Goal: Task Accomplishment & Management: Manage account settings

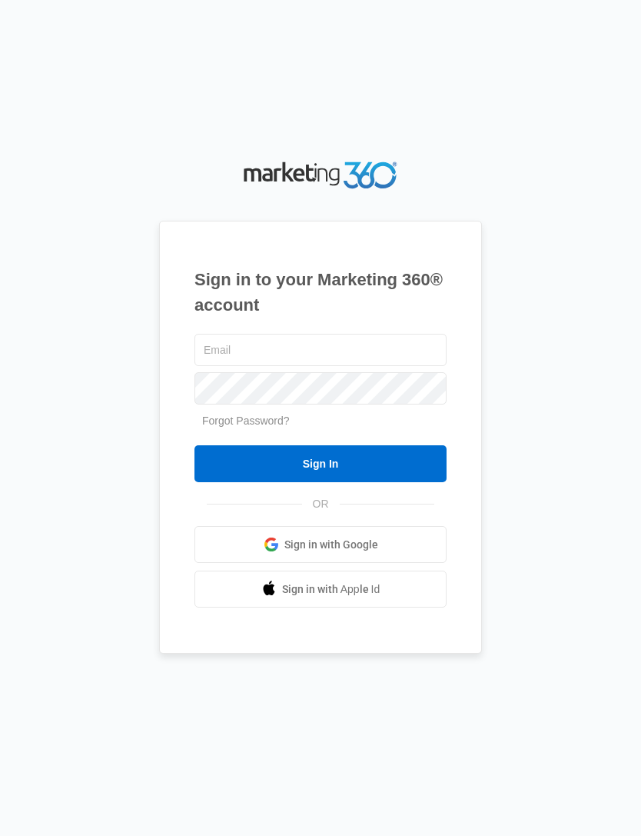
click at [365, 366] on input "text" at bounding box center [321, 350] width 252 height 32
type input "[EMAIL_ADDRESS][DOMAIN_NAME]"
click at [401, 482] on input "Sign In" at bounding box center [321, 463] width 252 height 37
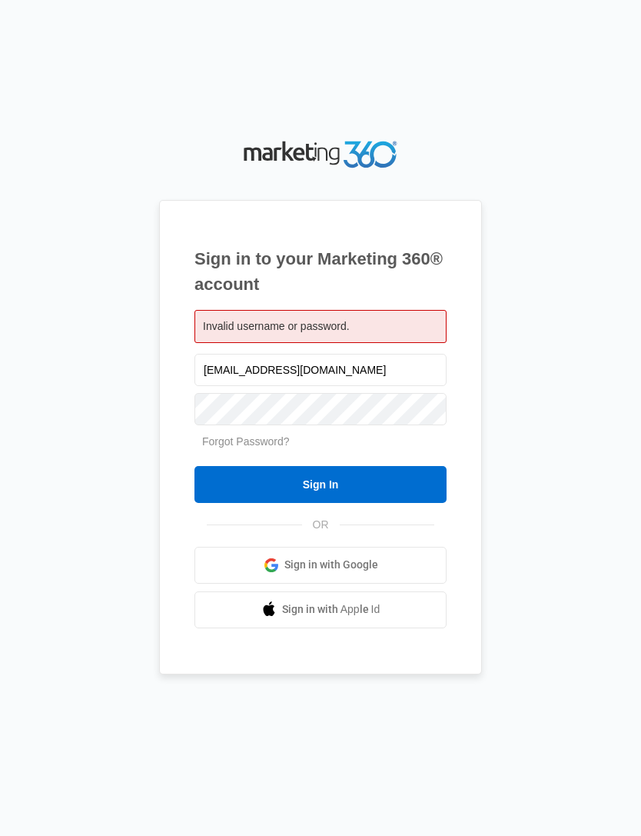
click at [385, 343] on div "Invalid username or password." at bounding box center [321, 326] width 252 height 33
click at [386, 386] on input "cocoatattoos@gmail.com" at bounding box center [321, 370] width 252 height 32
click at [403, 343] on div "Invalid username or password." at bounding box center [321, 326] width 252 height 33
click at [389, 386] on input "cocoatattoos@gmail.com" at bounding box center [321, 370] width 252 height 32
type input "[DOMAIN_NAME]"
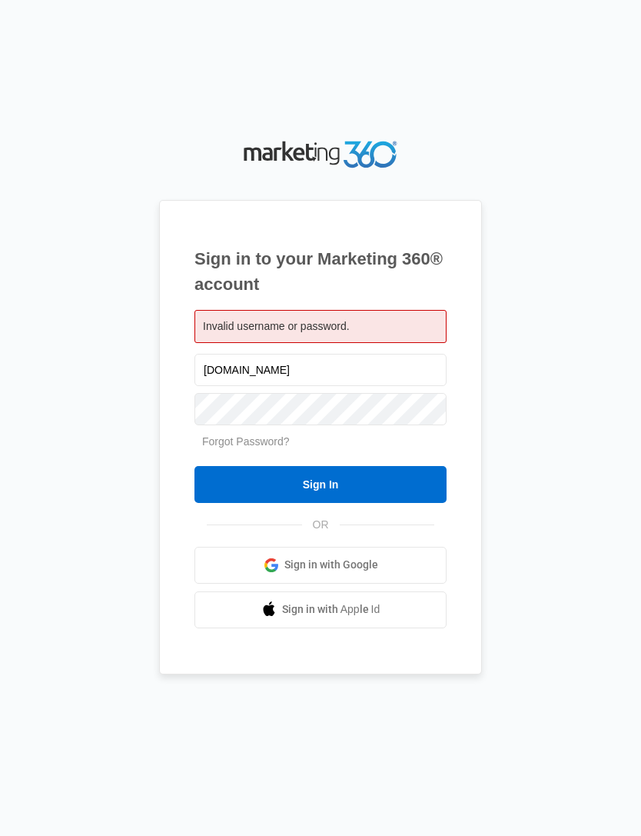
click at [398, 503] on input "Sign In" at bounding box center [321, 484] width 252 height 37
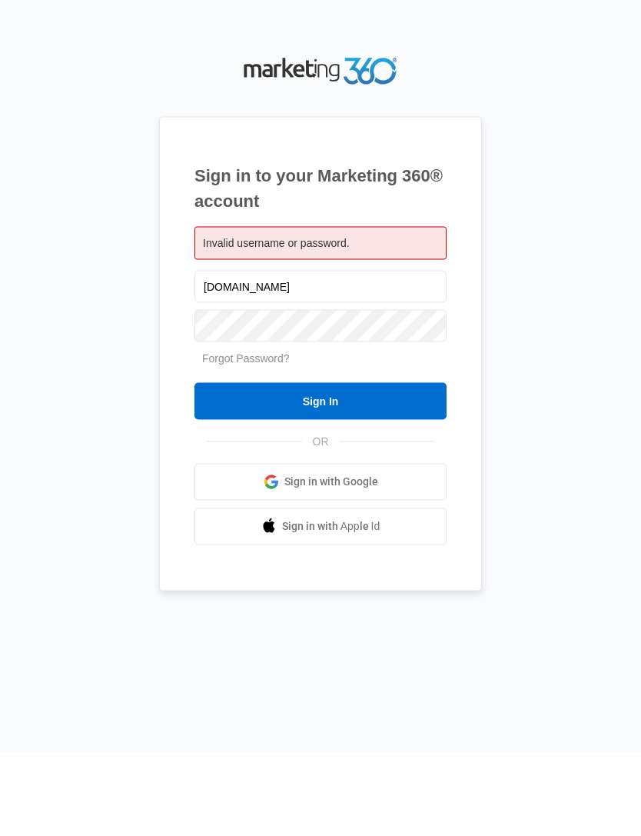
click at [366, 354] on input "cocoatattoo.com" at bounding box center [321, 370] width 252 height 32
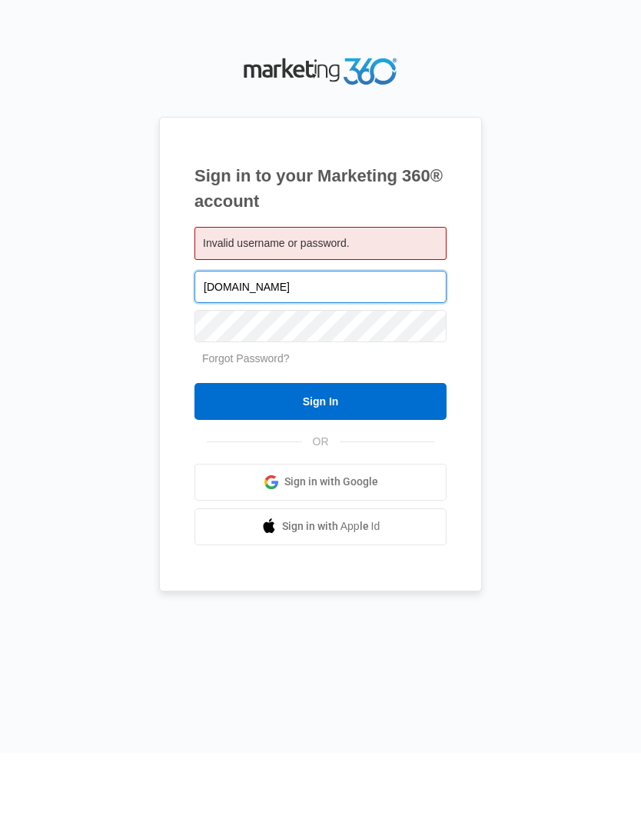
type input "cocoatattoos.com"
click at [368, 466] on input "Sign In" at bounding box center [321, 484] width 252 height 37
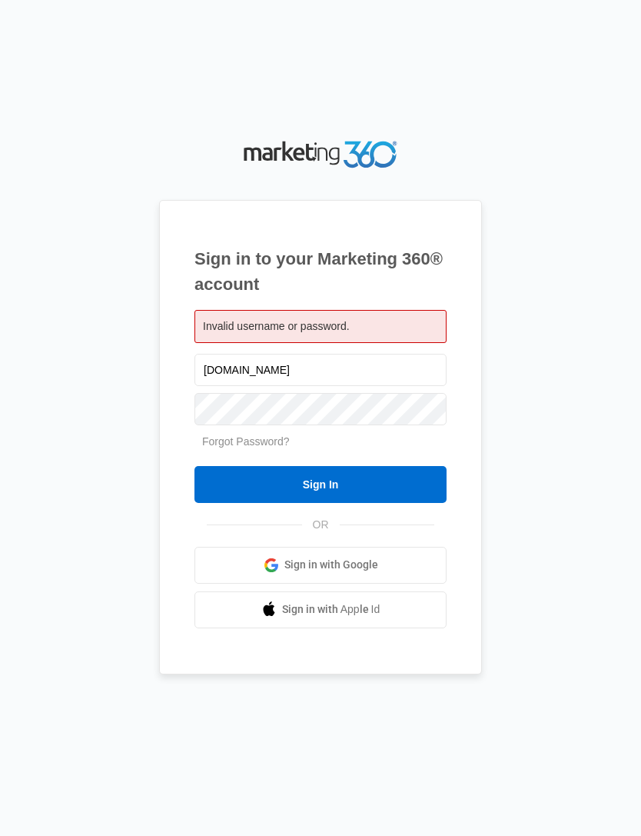
click at [375, 343] on div "Invalid username or password." at bounding box center [321, 326] width 252 height 33
click at [381, 386] on input "cocoatattoos.com" at bounding box center [321, 370] width 252 height 32
type input "c"
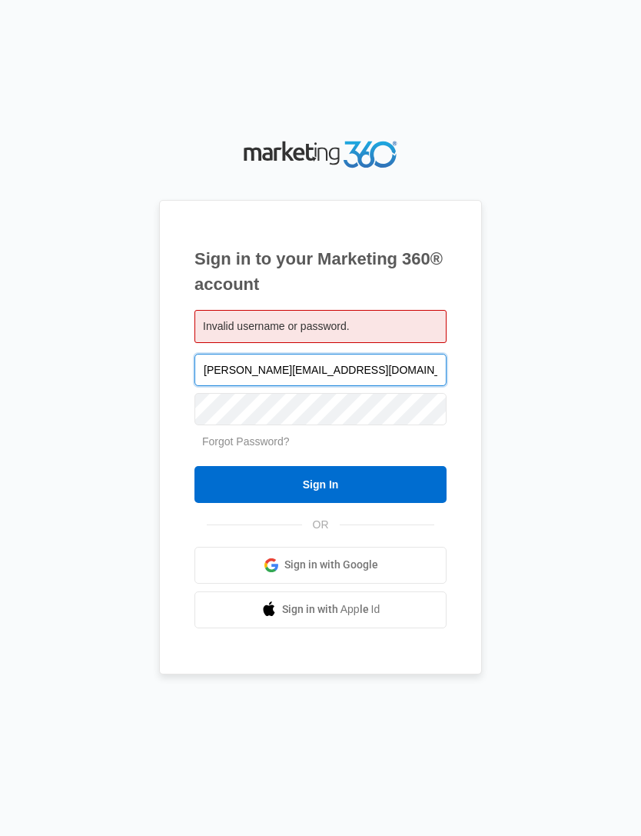
type input "mike@cocoatattoo.com"
click at [391, 503] on input "Sign In" at bounding box center [321, 484] width 252 height 37
click at [370, 503] on input "Sign In" at bounding box center [321, 484] width 252 height 37
click at [370, 386] on input "[PERSON_NAME][EMAIL_ADDRESS][DOMAIN_NAME]" at bounding box center [321, 370] width 252 height 32
type input "[PERSON_NAME][EMAIL_ADDRESS][DOMAIN_NAME]"
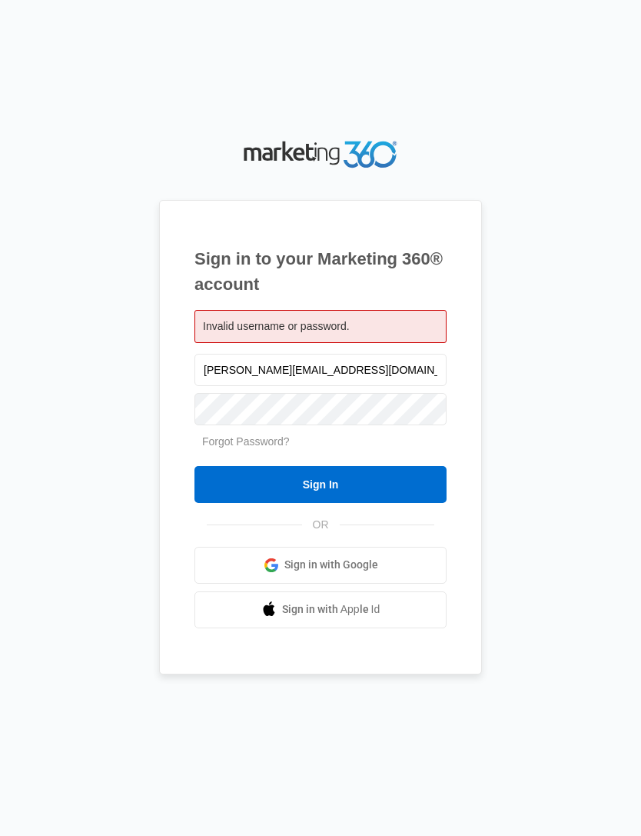
click at [395, 503] on input "Sign In" at bounding box center [321, 484] width 252 height 37
click at [398, 502] on input "Sign In" at bounding box center [321, 484] width 252 height 37
click at [395, 502] on input "Sign In" at bounding box center [321, 484] width 252 height 37
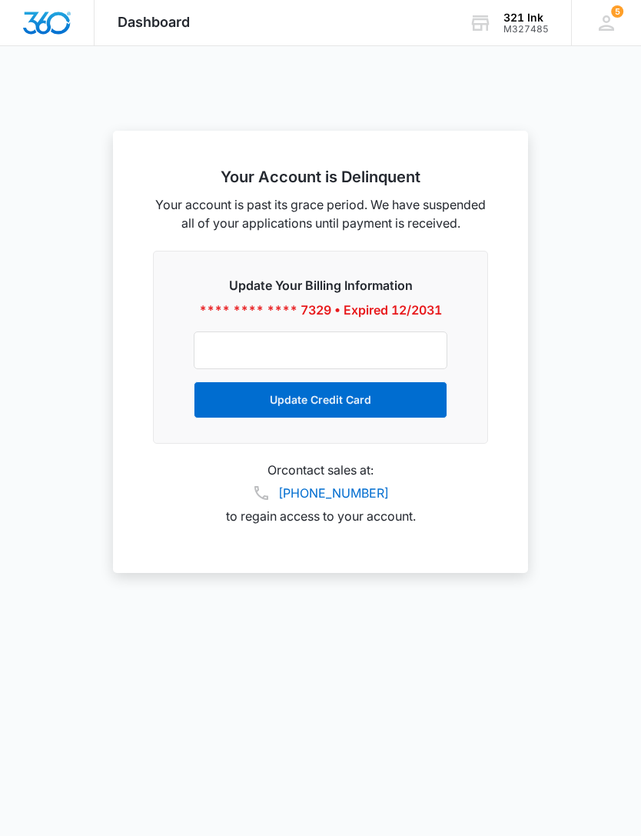
click at [608, 29] on icon at bounding box center [606, 22] width 15 height 15
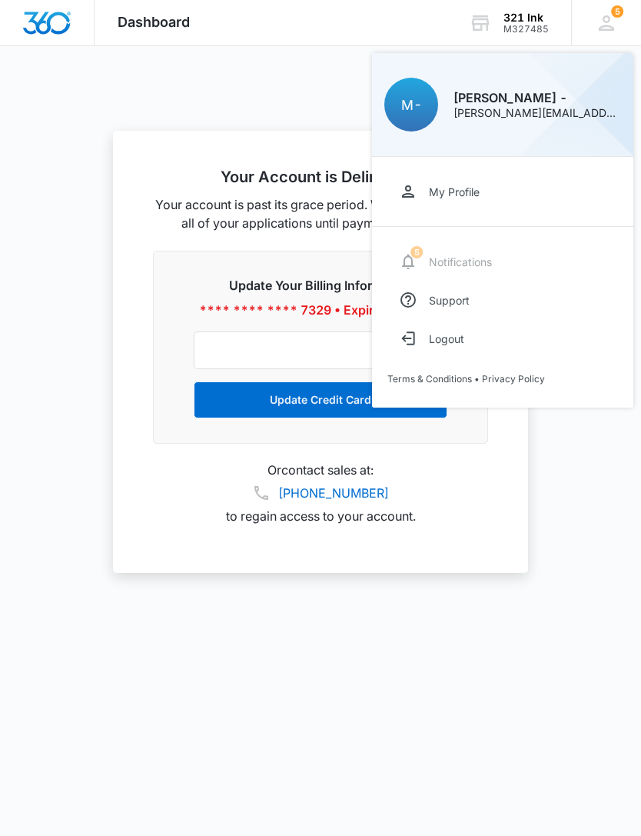
click at [495, 256] on div "My Profile 5 Notifications Support Logout Terms & Conditions • Privacy Policy" at bounding box center [502, 282] width 261 height 251
click at [491, 27] on icon at bounding box center [480, 23] width 23 height 23
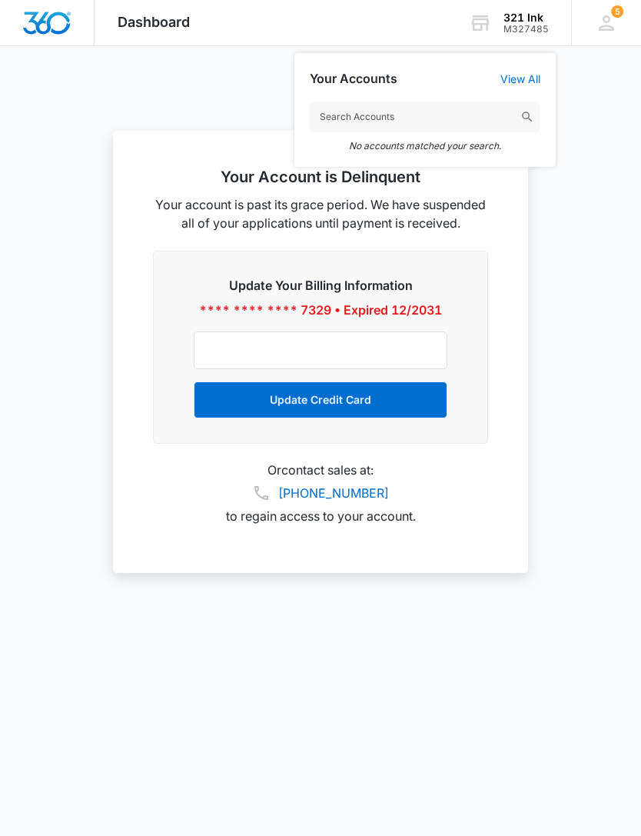
click at [533, 83] on link "View All" at bounding box center [521, 78] width 40 height 13
click at [593, 26] on div "5 M- Mike - [EMAIL_ADDRESS][DOMAIN_NAME] My Profile 5 Notifications Support Log…" at bounding box center [606, 22] width 70 height 45
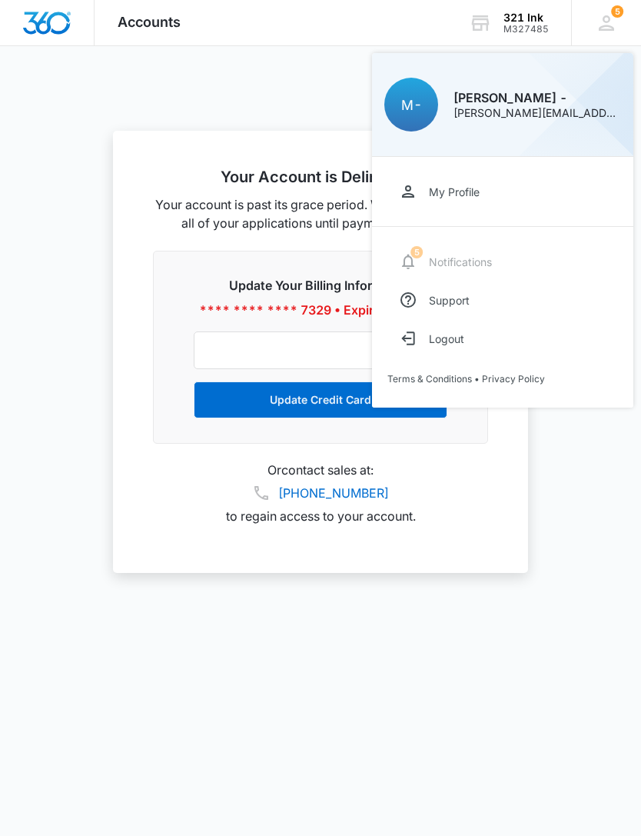
click at [501, 201] on link "My Profile" at bounding box center [503, 191] width 231 height 38
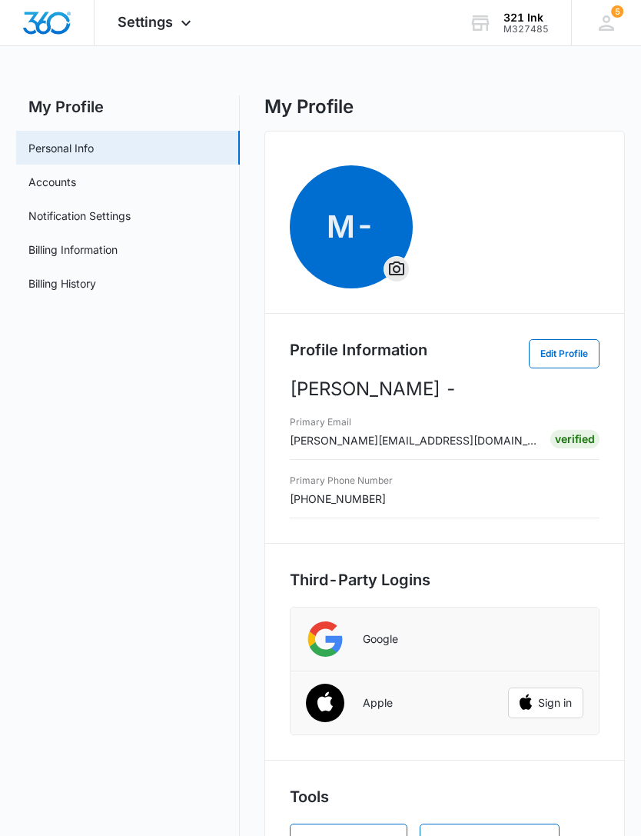
scroll to position [19, 0]
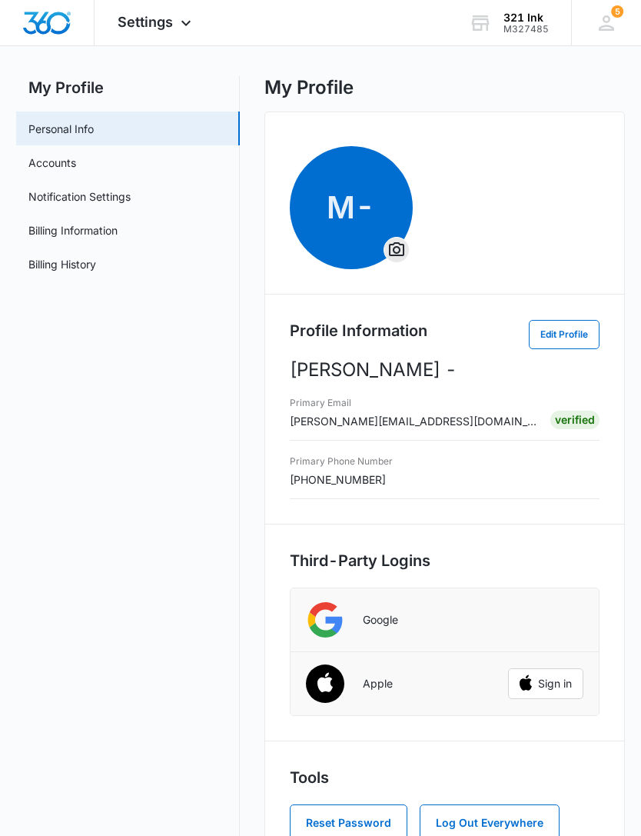
click at [34, 166] on link "Accounts" at bounding box center [52, 163] width 48 height 16
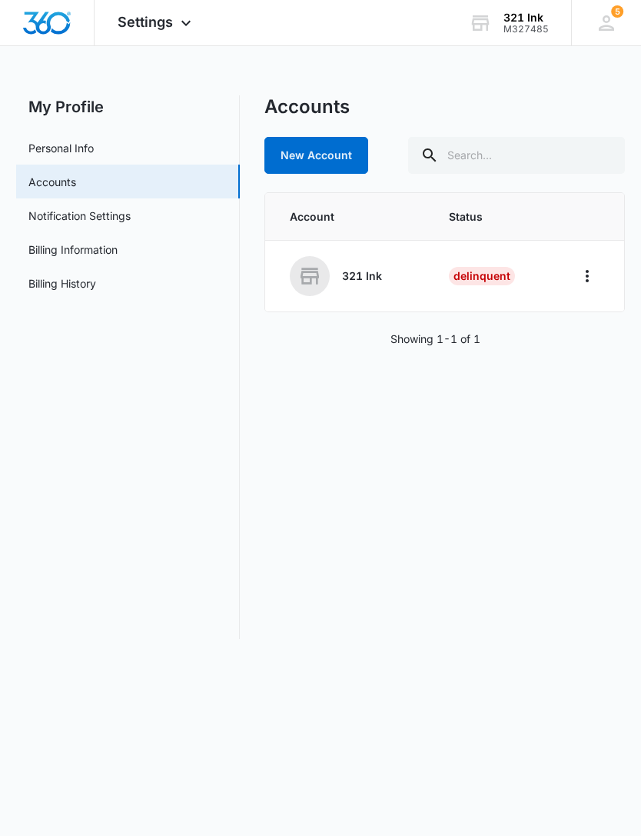
click at [545, 288] on td "Delinquent" at bounding box center [494, 277] width 126 height 72
click at [584, 275] on icon "Home" at bounding box center [587, 276] width 18 height 18
click at [550, 315] on div "Go to Dashboard" at bounding box center [519, 318] width 85 height 11
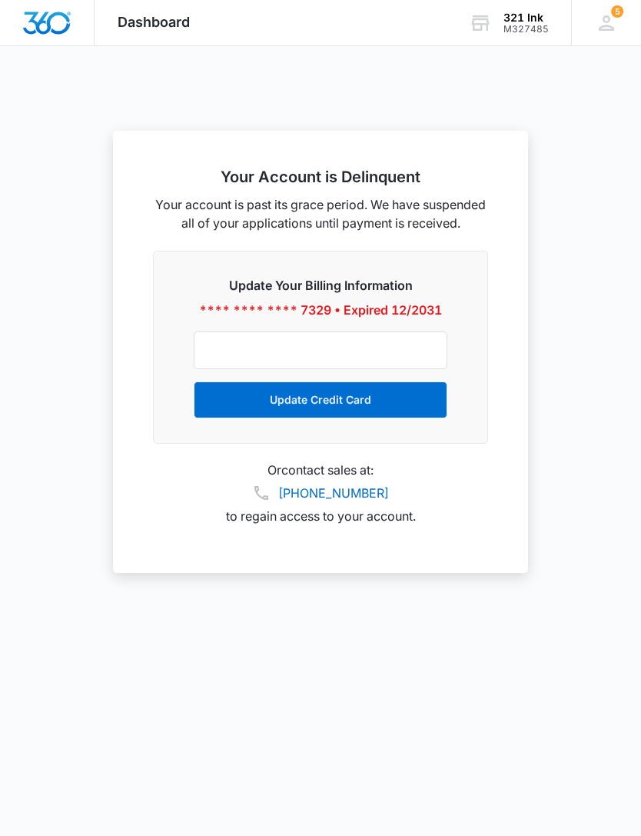
click at [611, 20] on icon at bounding box center [606, 23] width 23 height 23
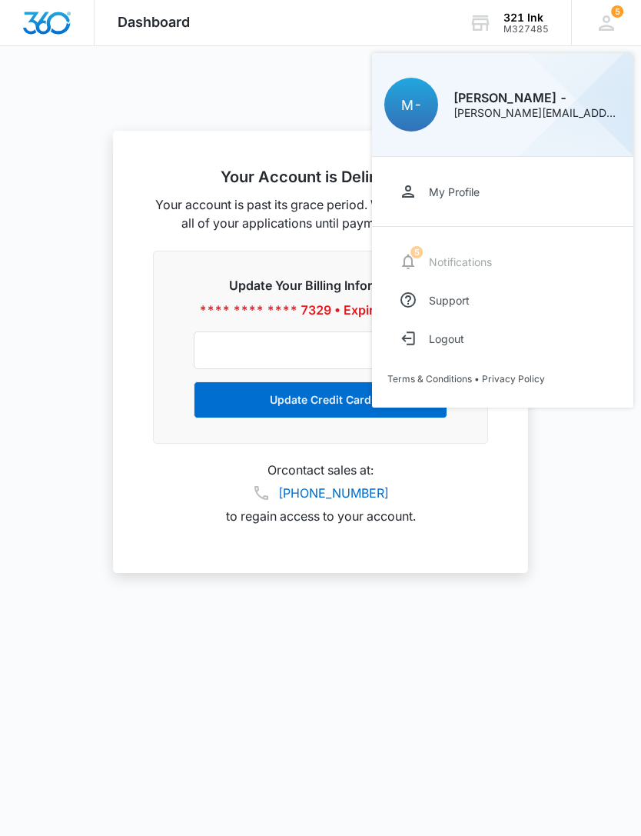
click at [499, 201] on link "My Profile" at bounding box center [503, 191] width 231 height 38
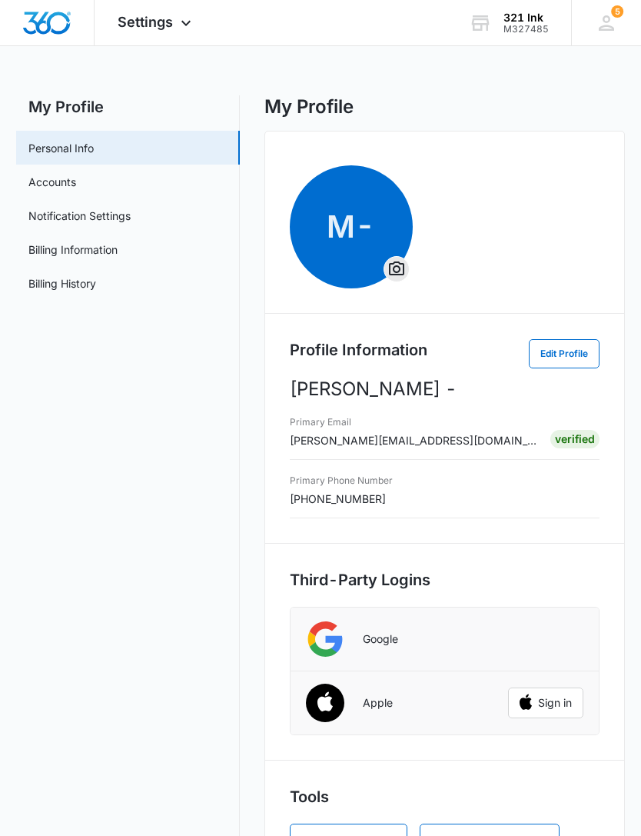
click at [40, 219] on link "Notification Settings" at bounding box center [79, 216] width 102 height 16
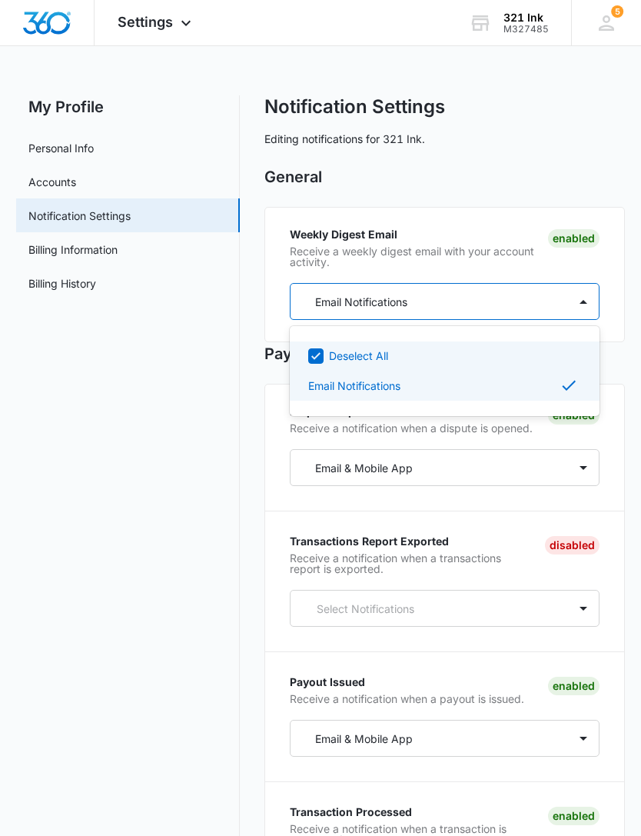
click at [320, 354] on icon at bounding box center [315, 355] width 9 height 7
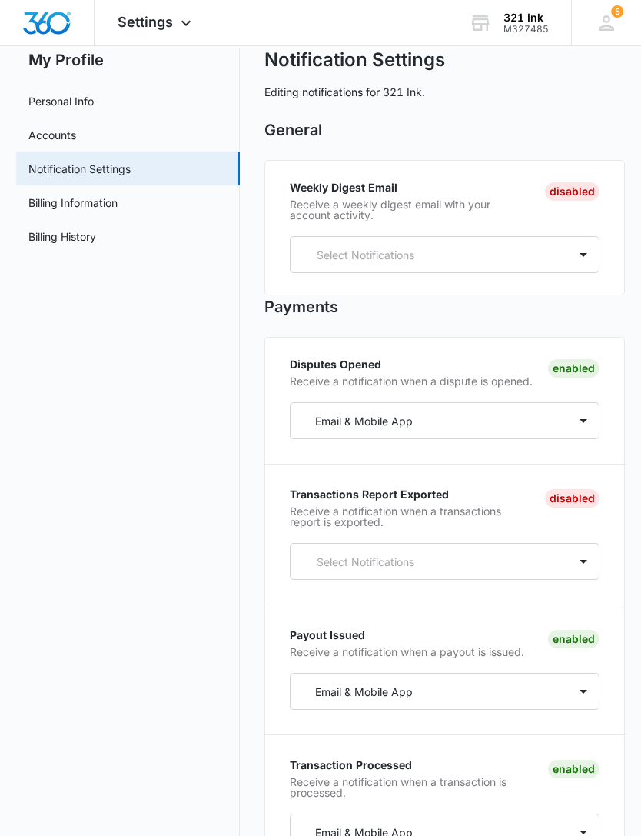
scroll to position [47, 0]
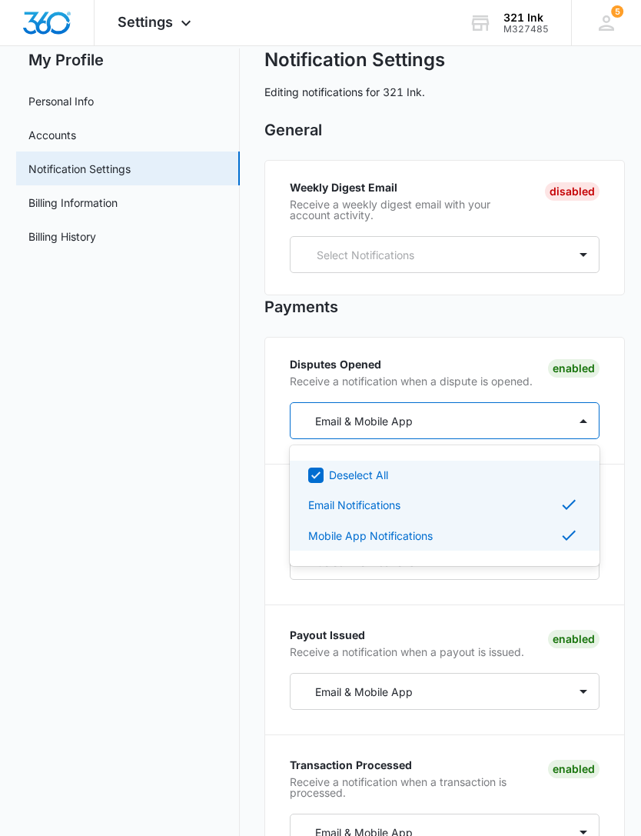
click at [430, 479] on div "Deselect All" at bounding box center [453, 475] width 249 height 16
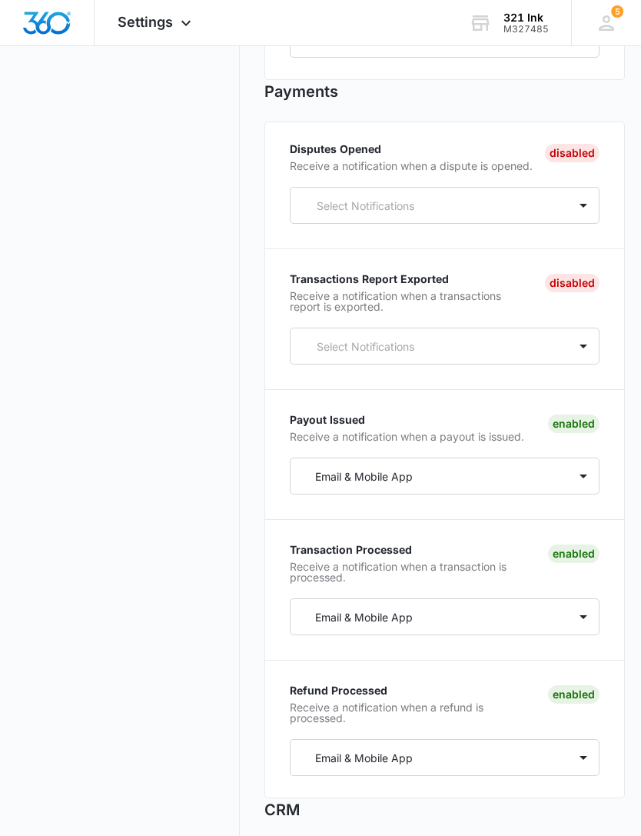
scroll to position [262, 0]
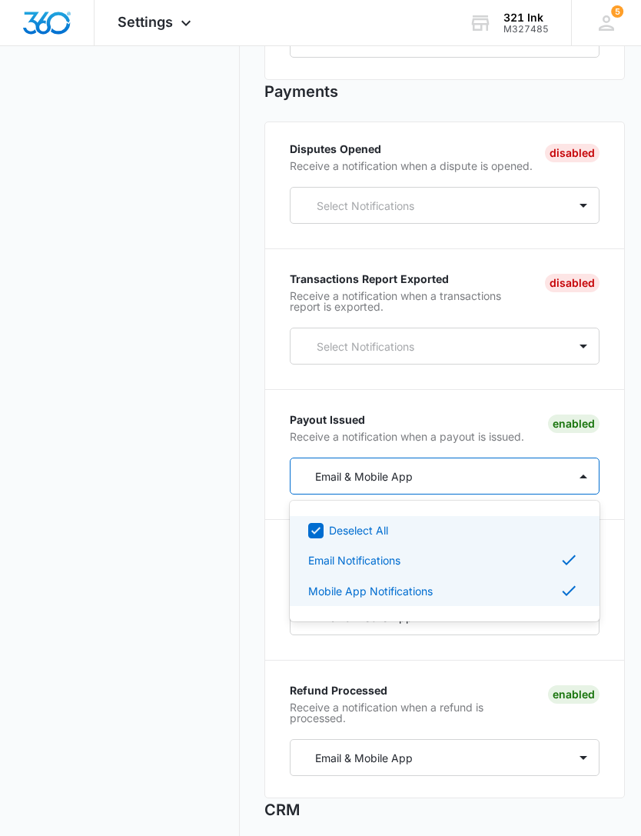
click at [368, 538] on p "Deselect All" at bounding box center [358, 530] width 59 height 16
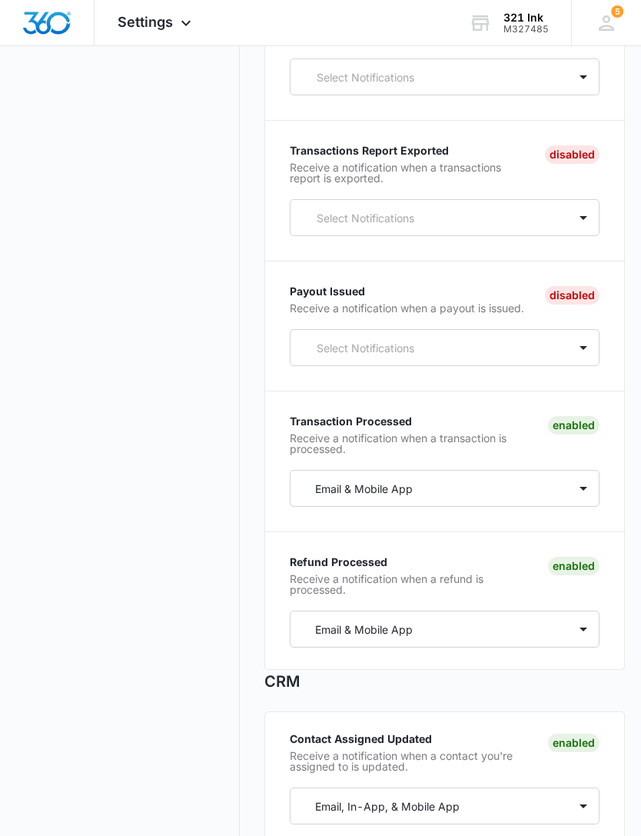
scroll to position [391, 0]
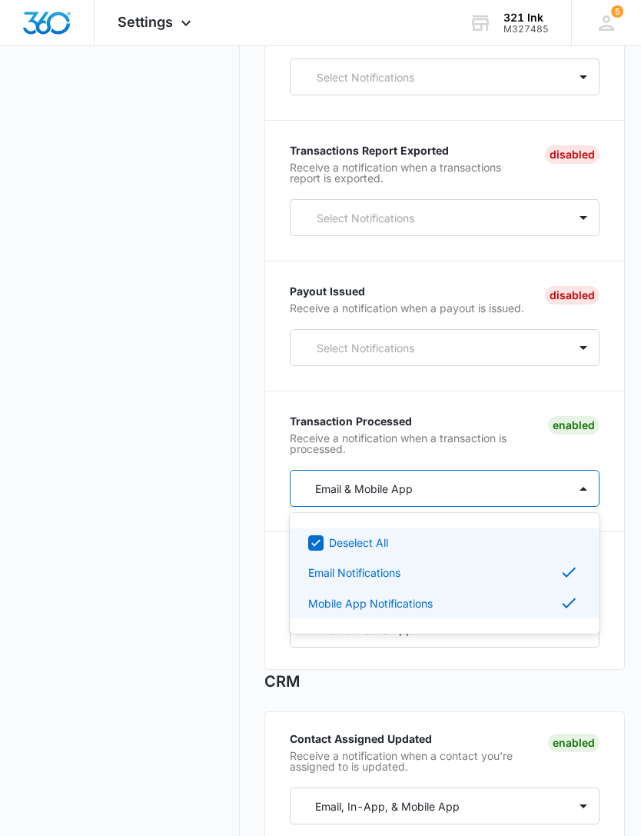
click at [530, 541] on div "Deselect All" at bounding box center [445, 542] width 310 height 28
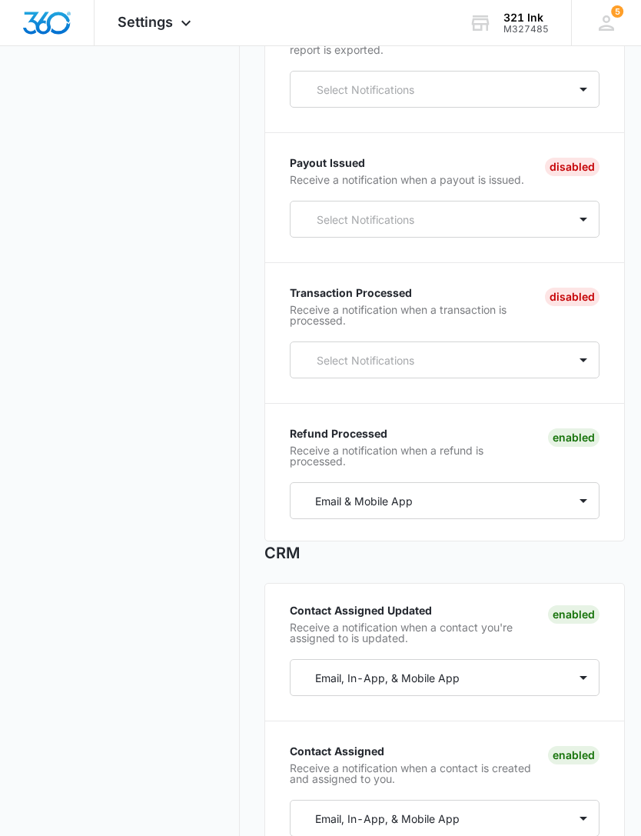
scroll to position [519, 0]
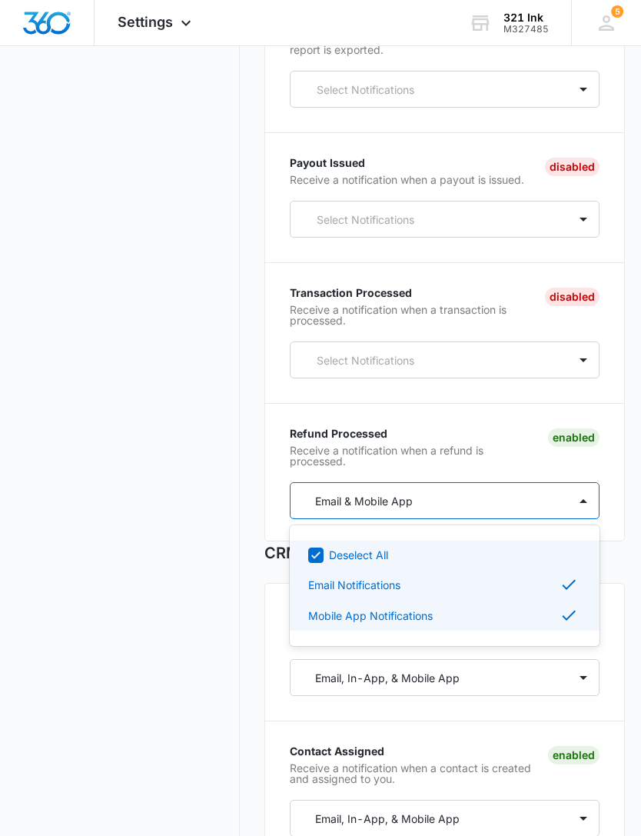
click at [504, 559] on div "Deselect All" at bounding box center [453, 555] width 249 height 16
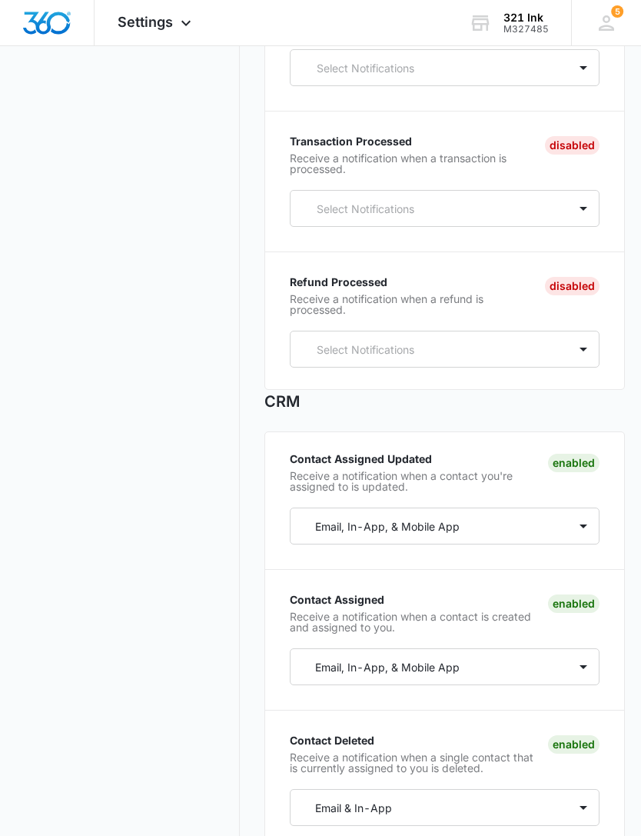
scroll to position [671, 0]
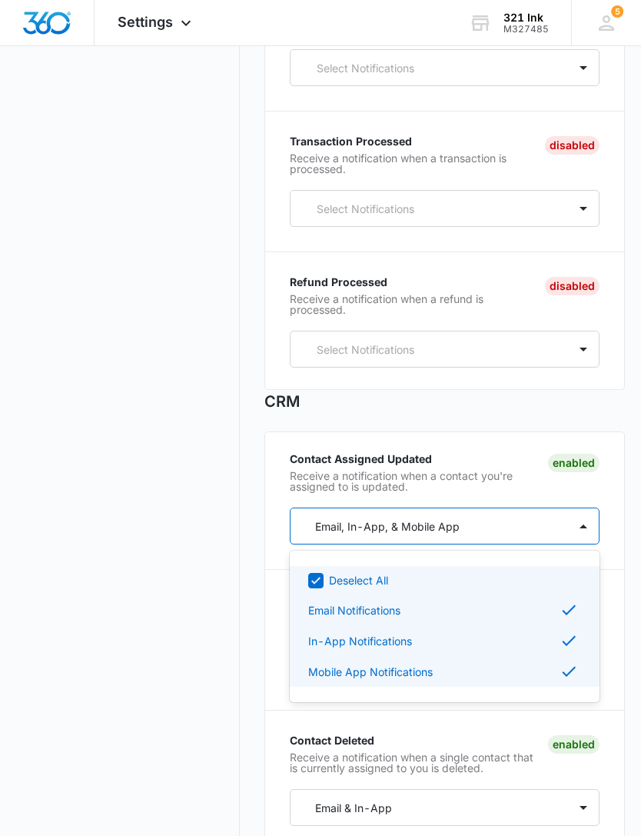
click at [508, 588] on div "Deselect All" at bounding box center [453, 580] width 249 height 16
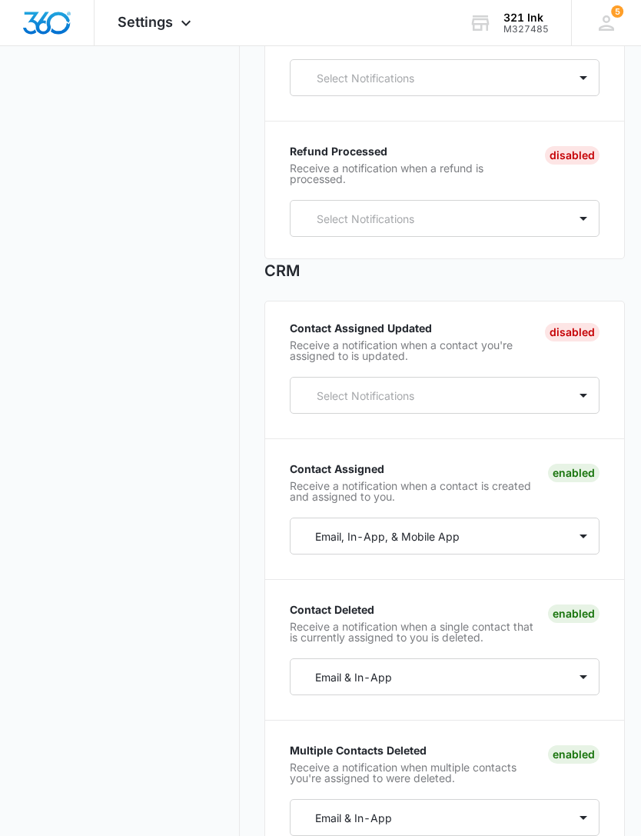
scroll to position [801, 0]
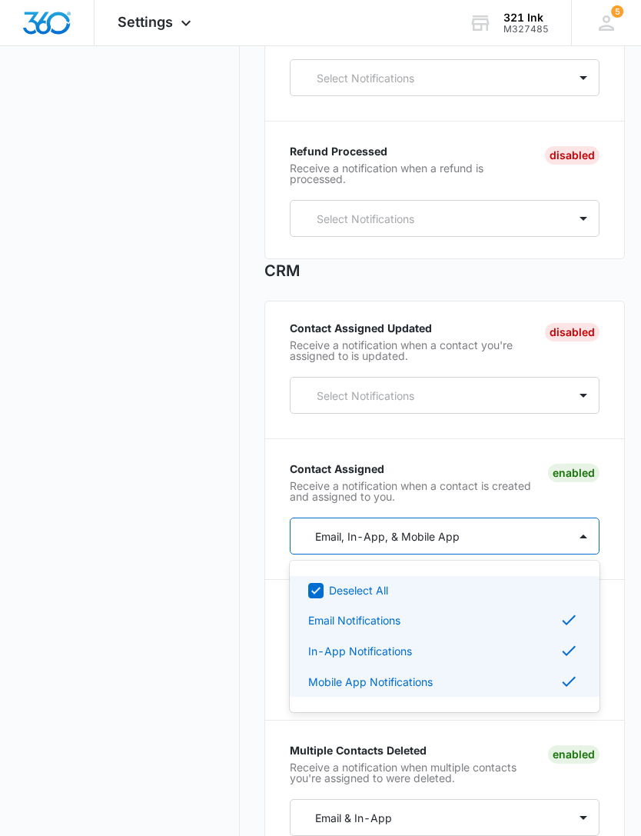
click at [490, 598] on div "Deselect All" at bounding box center [453, 590] width 249 height 16
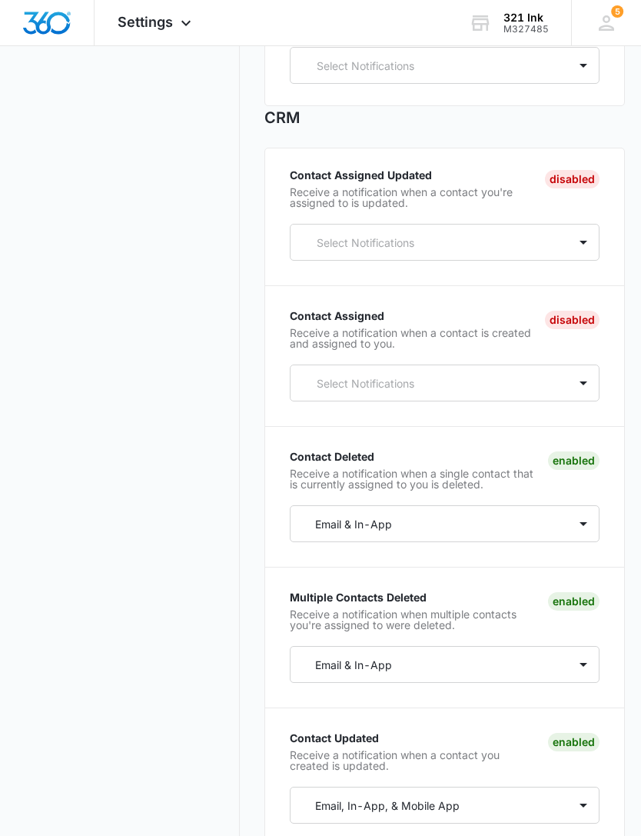
scroll to position [954, 0]
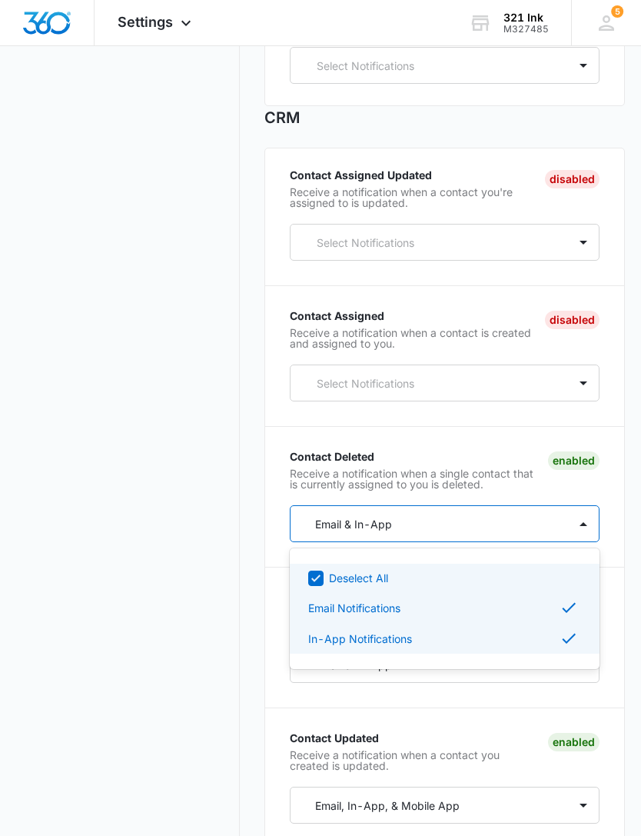
click at [494, 575] on div "Deselect All" at bounding box center [445, 578] width 310 height 28
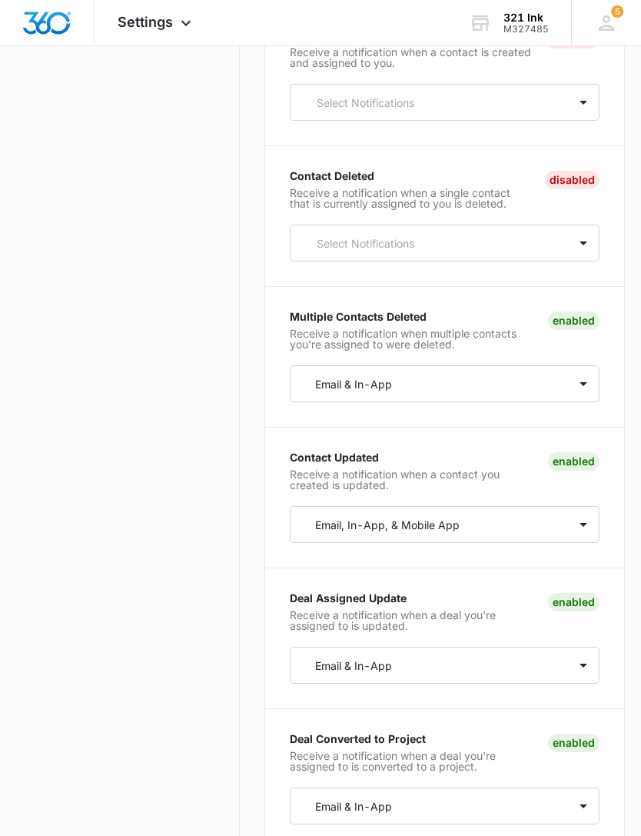
scroll to position [1235, 0]
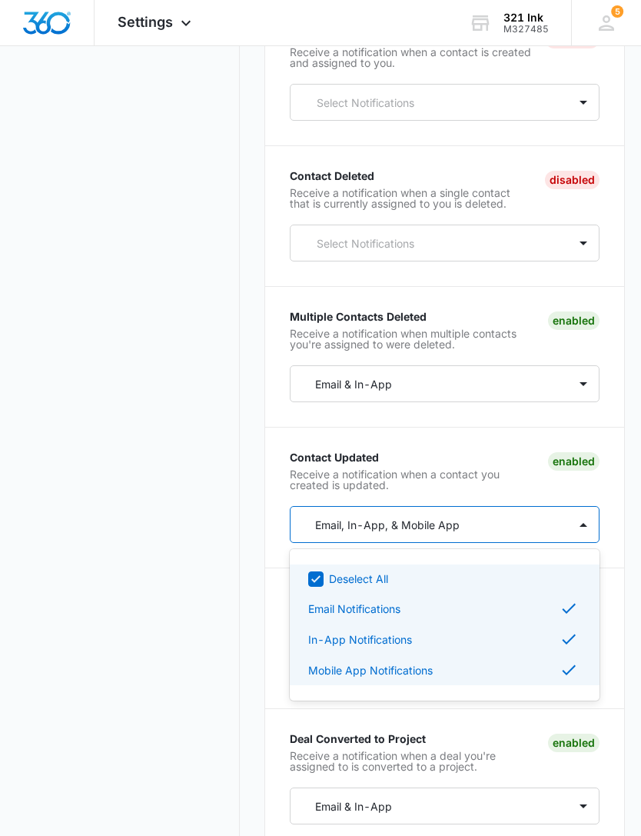
click at [478, 587] on div "Deselect All" at bounding box center [453, 579] width 249 height 16
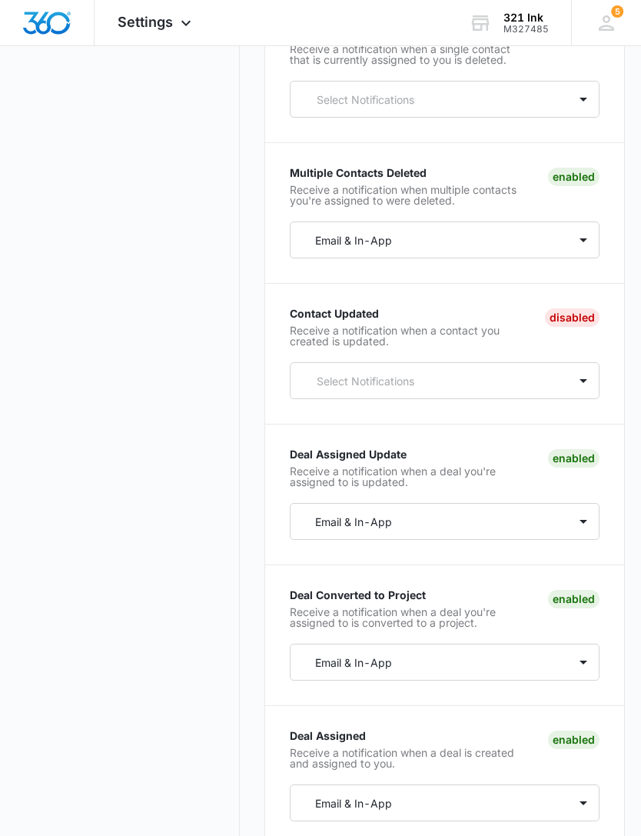
scroll to position [1379, 0]
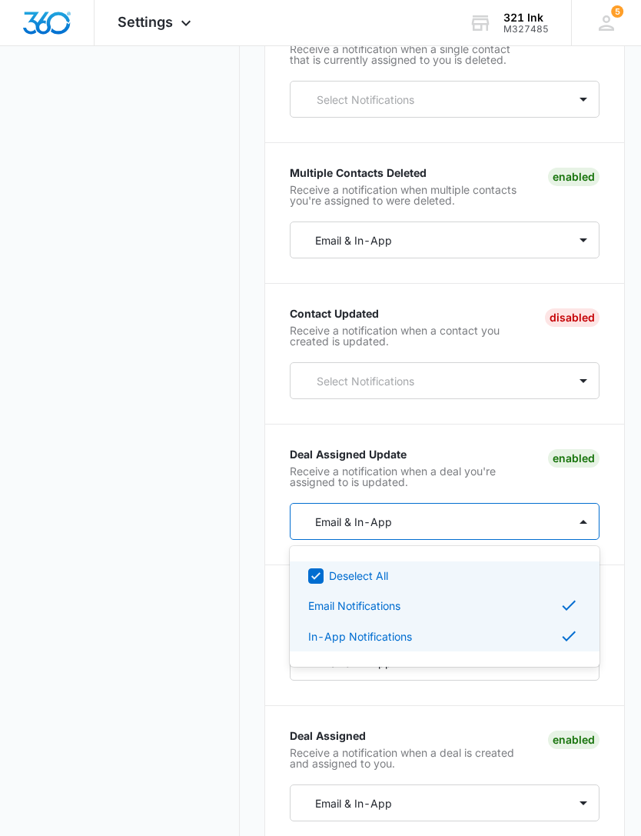
click at [493, 584] on div "Deselect All" at bounding box center [453, 576] width 249 height 16
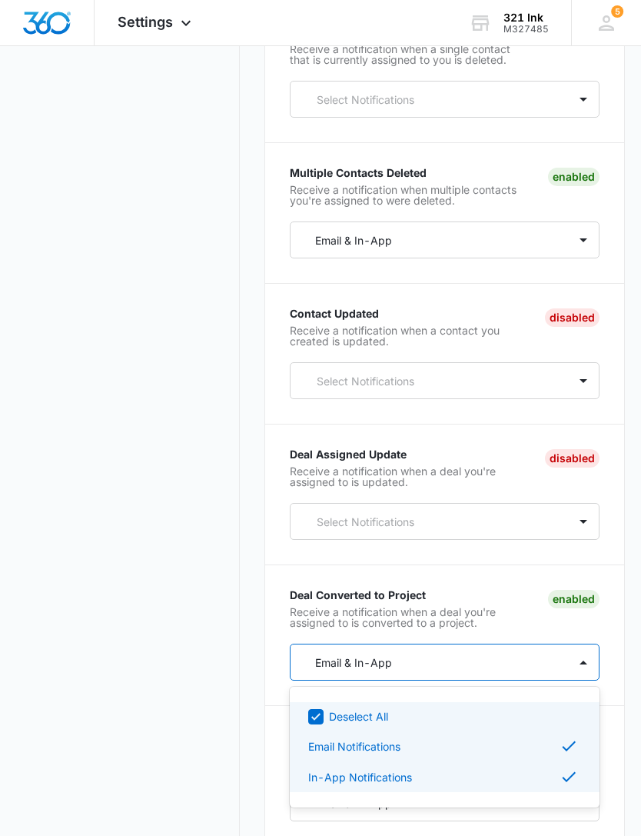
click at [482, 724] on div "Deselect All" at bounding box center [453, 716] width 249 height 16
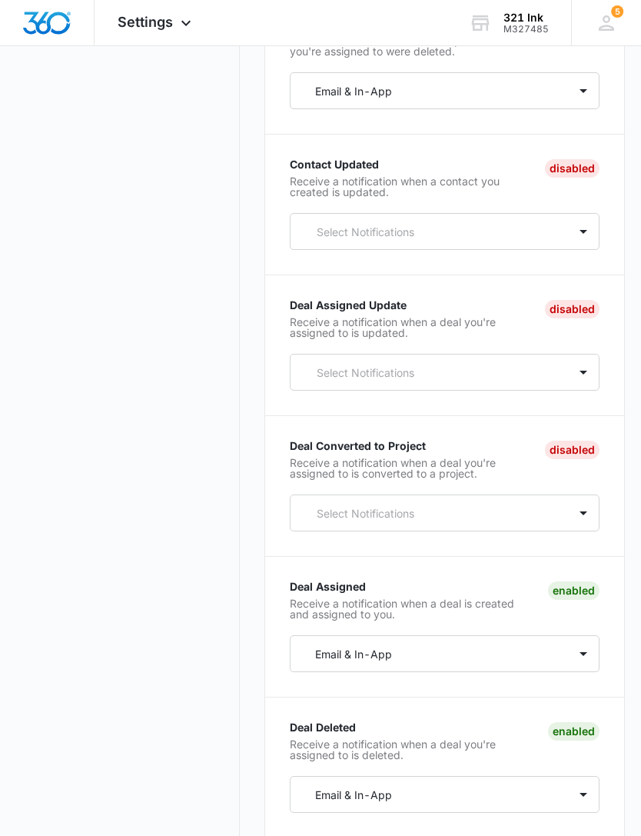
scroll to position [1528, 0]
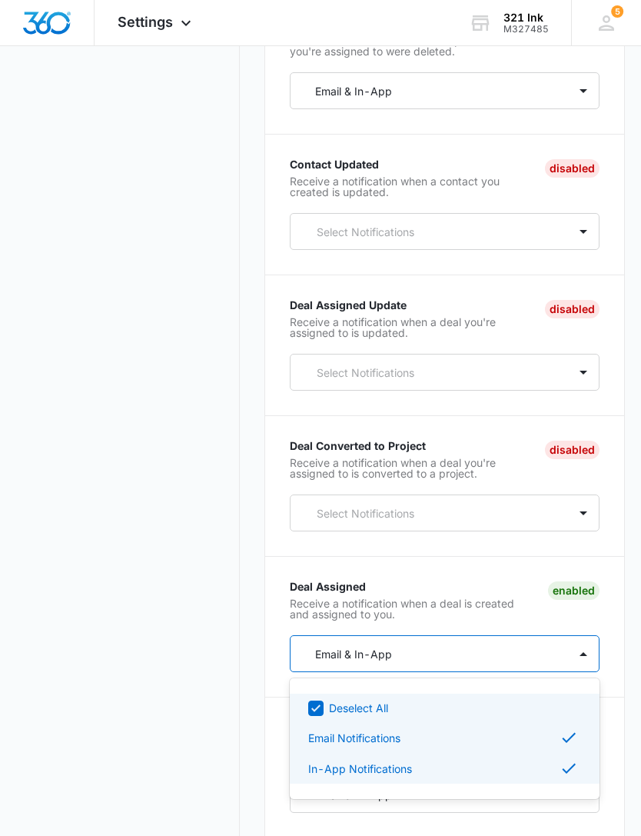
click at [479, 709] on div "Deselect All" at bounding box center [445, 708] width 310 height 28
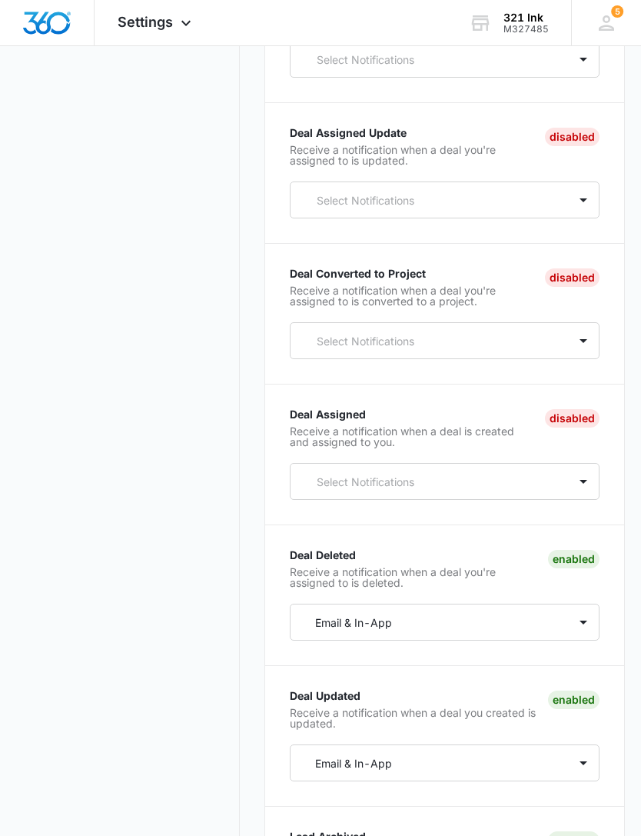
scroll to position [1699, 0]
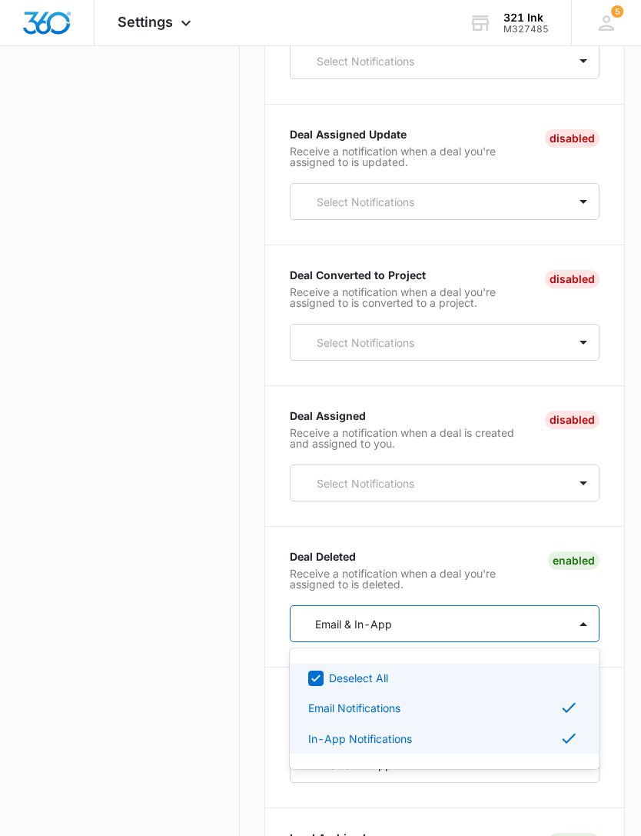
click at [474, 685] on div "Deselect All" at bounding box center [453, 678] width 249 height 16
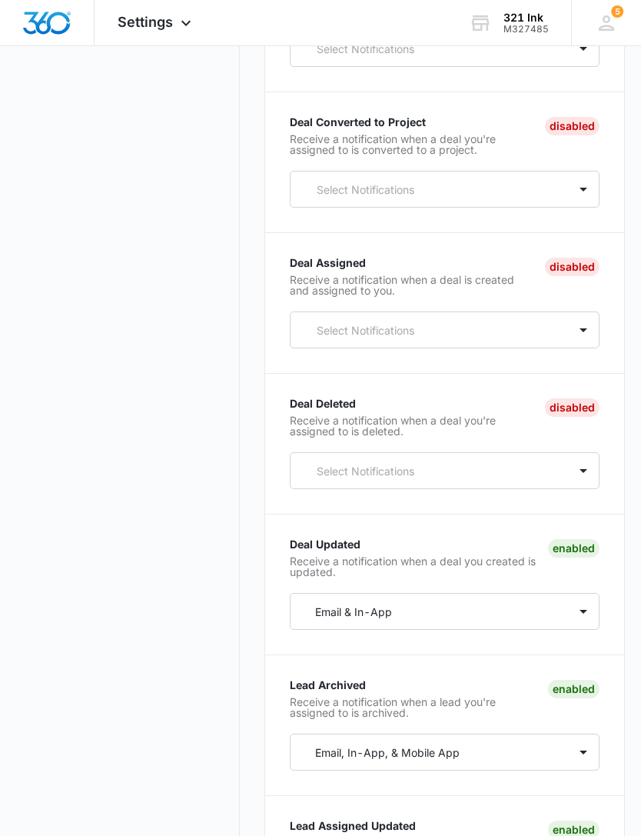
scroll to position [1852, 0]
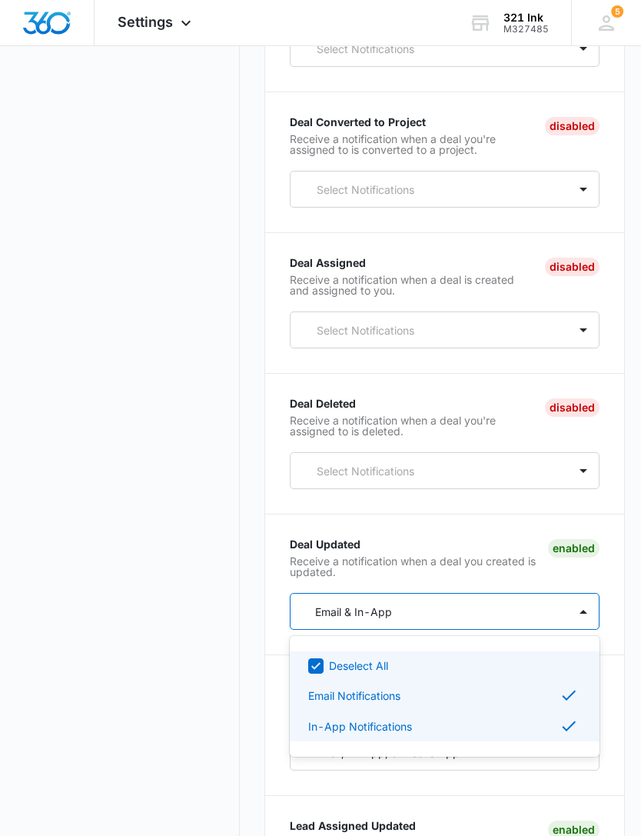
click at [486, 674] on div "Deselect All" at bounding box center [453, 666] width 249 height 16
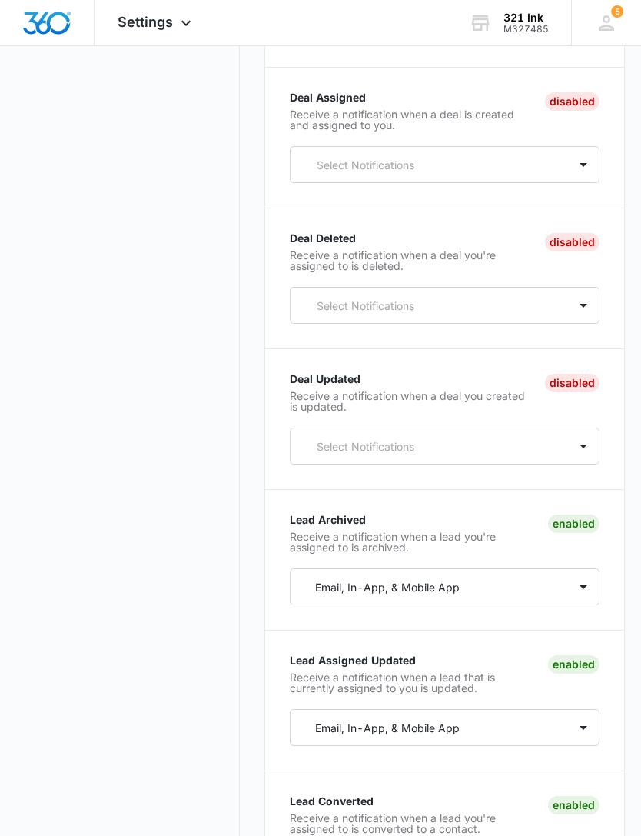
scroll to position [2017, 0]
click at [527, 617] on div "Lead Archived Receive a notification when a lead you're assigned to is archived…" at bounding box center [445, 572] width 310 height 116
click at [526, 616] on div "Lead Archived Receive a notification when a lead you're assigned to is archived…" at bounding box center [445, 572] width 310 height 116
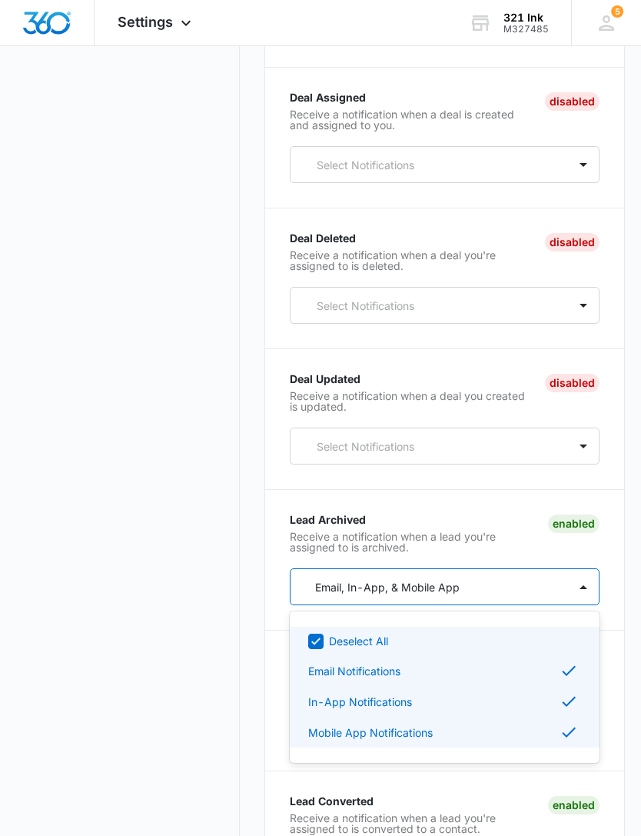
click at [482, 649] on div "Deselect All" at bounding box center [453, 641] width 249 height 16
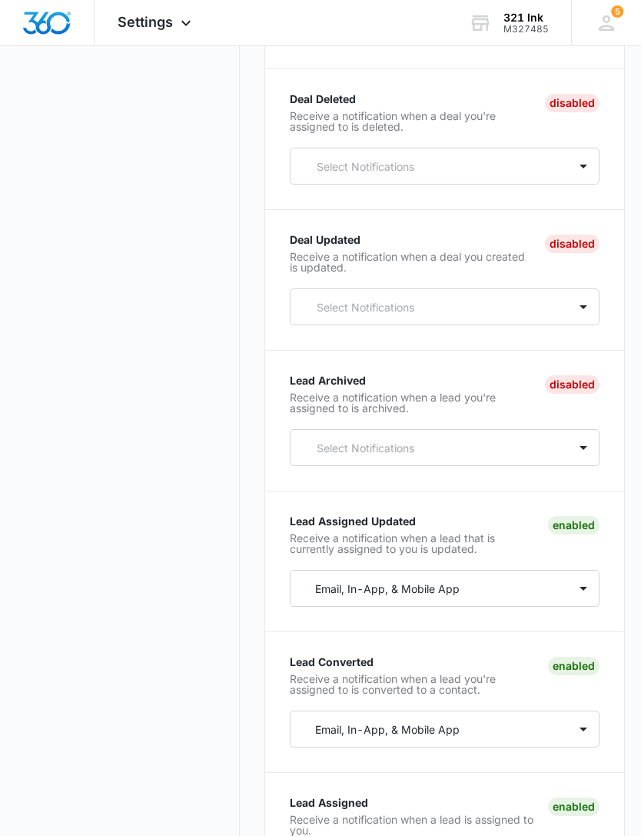
scroll to position [2156, 0]
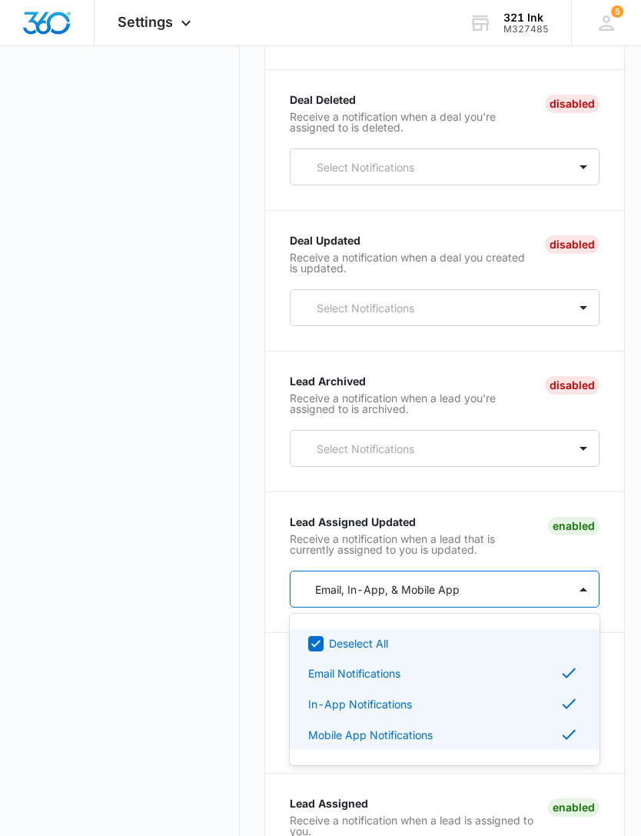
click at [488, 651] on div "Deselect All" at bounding box center [453, 643] width 249 height 16
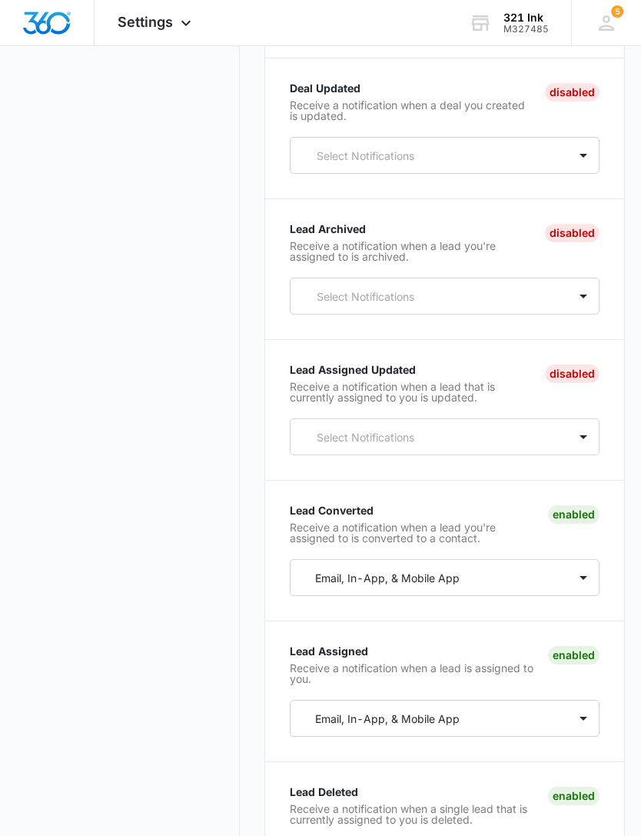
scroll to position [2306, 0]
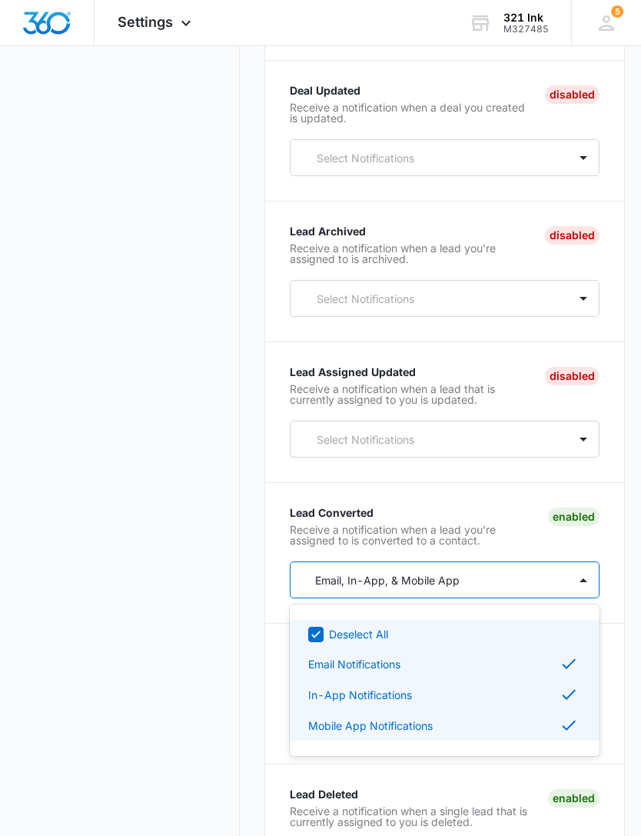
click at [488, 642] on div "Deselect All" at bounding box center [453, 634] width 249 height 16
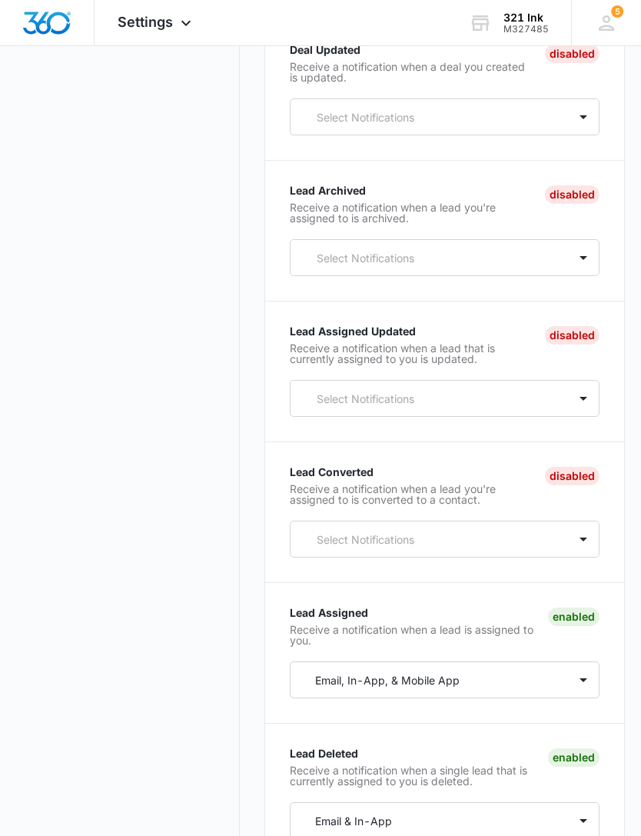
scroll to position [2450, 0]
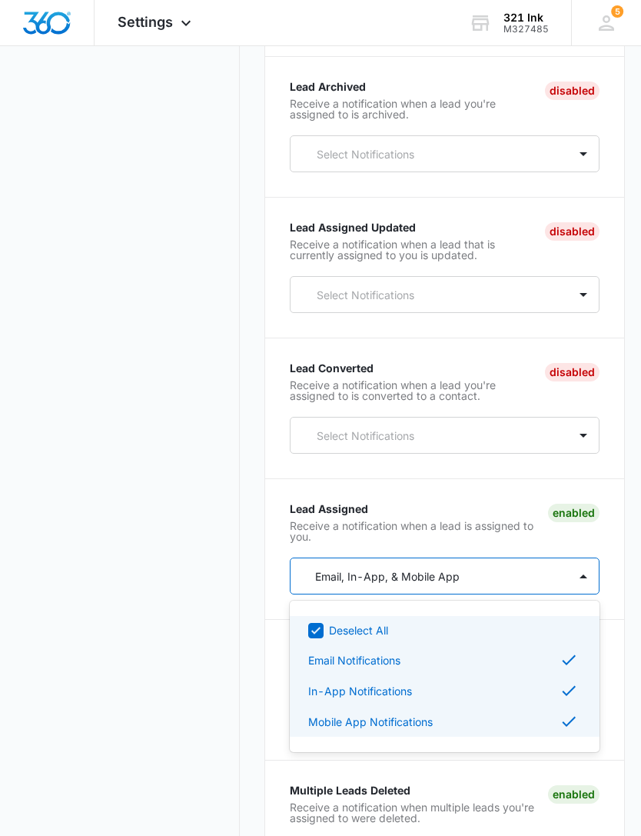
click at [488, 634] on div "Deselect All" at bounding box center [453, 630] width 249 height 16
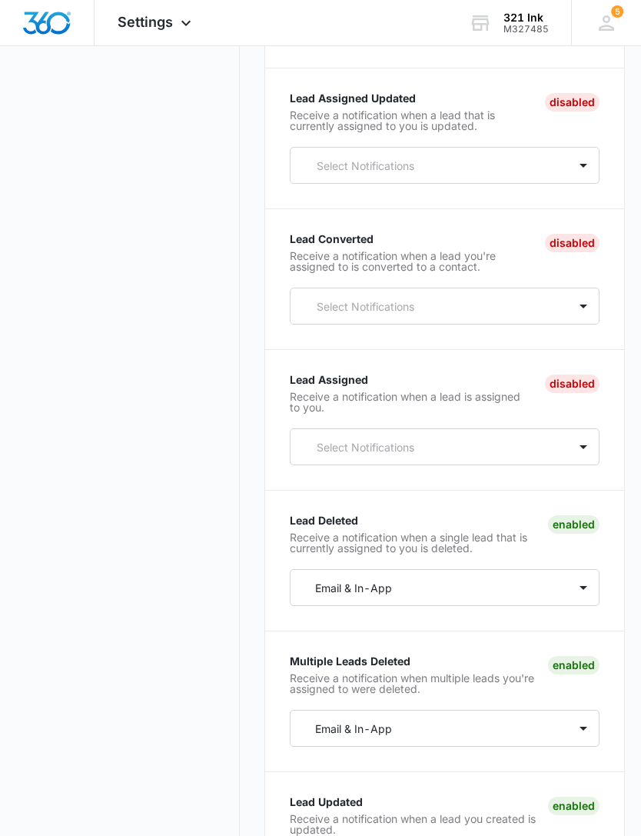
scroll to position [2580, 0]
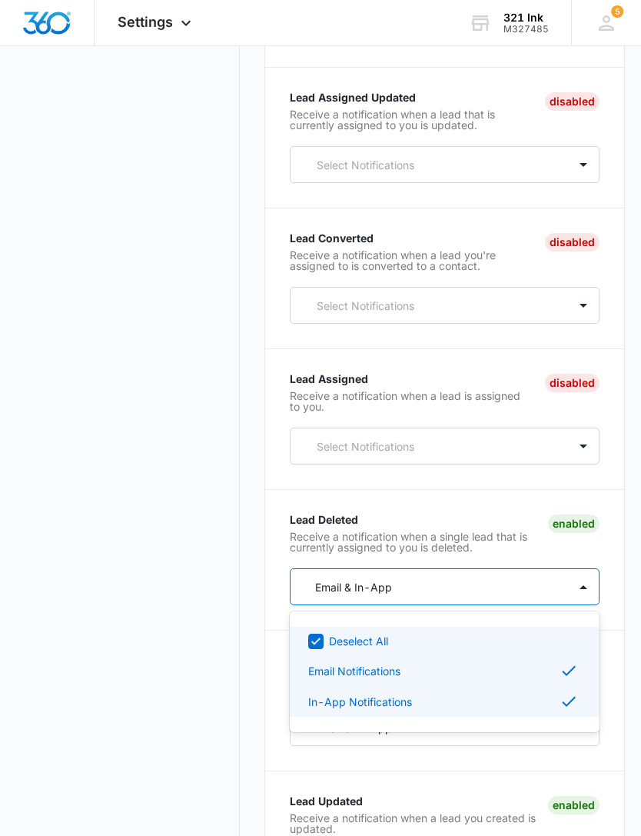
click at [478, 642] on div "Deselect All" at bounding box center [445, 641] width 310 height 28
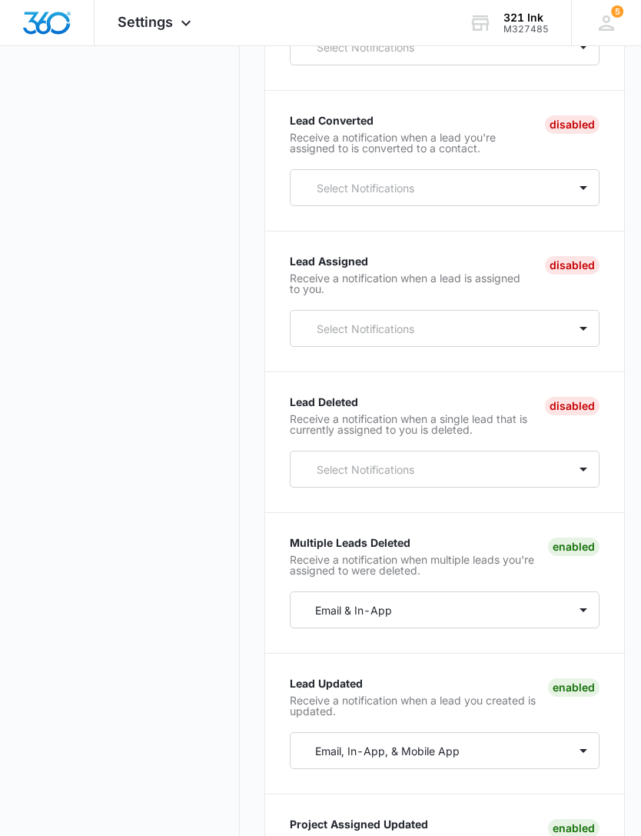
scroll to position [2712, 0]
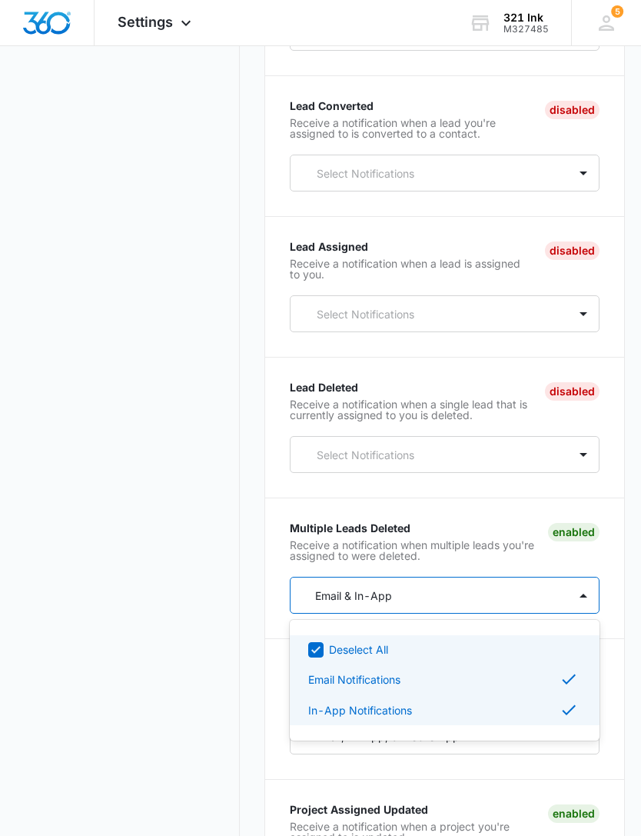
click at [484, 658] on div "Deselect All" at bounding box center [453, 649] width 249 height 16
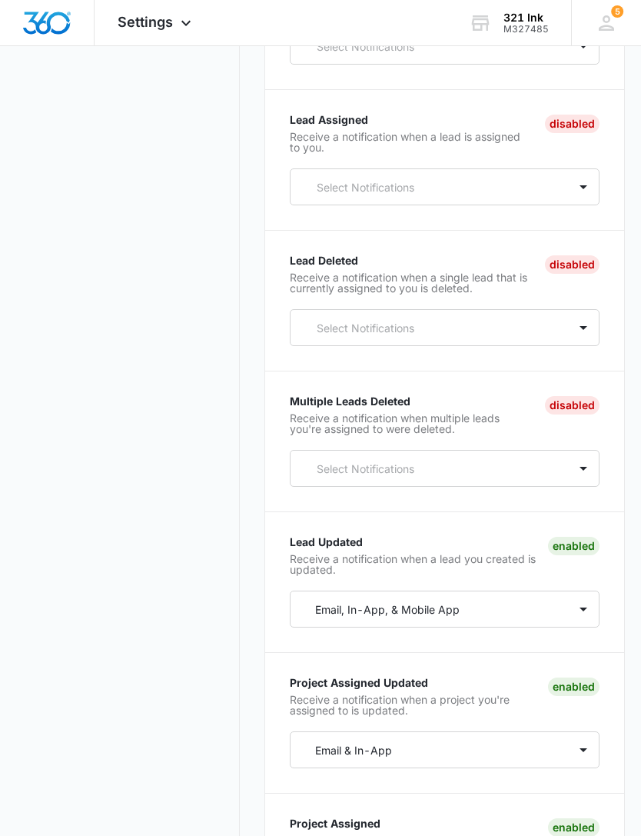
scroll to position [2855, 0]
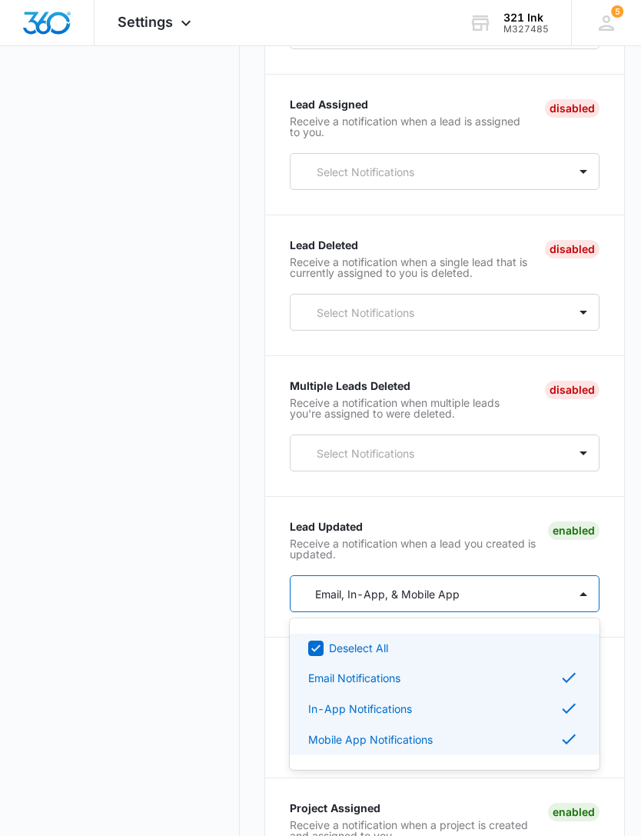
click at [474, 656] on div "Deselect All" at bounding box center [453, 648] width 249 height 16
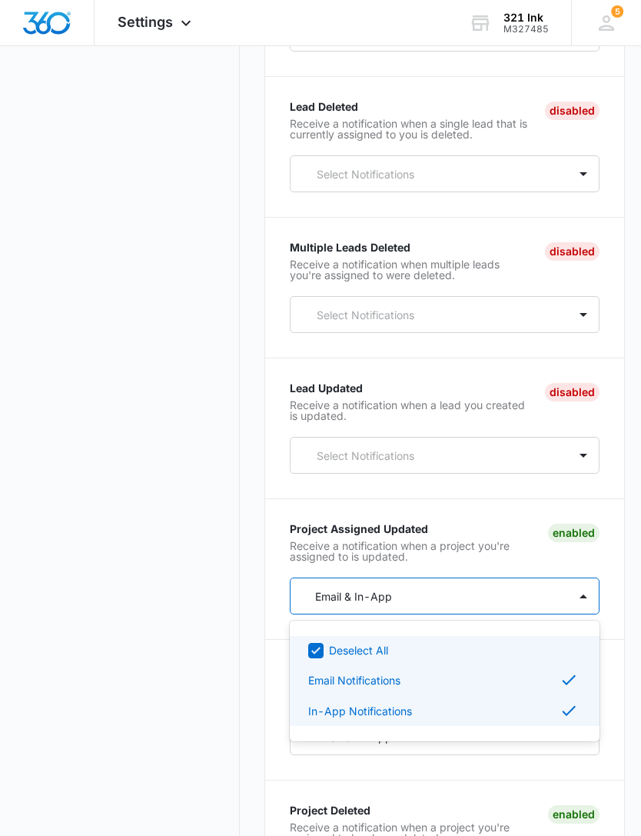
click at [478, 648] on div "Deselect All" at bounding box center [445, 650] width 310 height 28
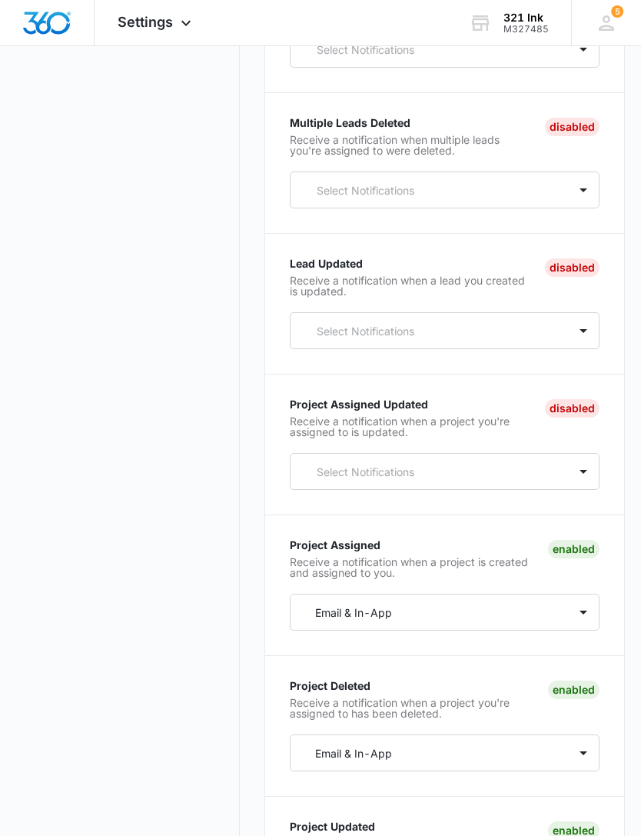
scroll to position [3118, 0]
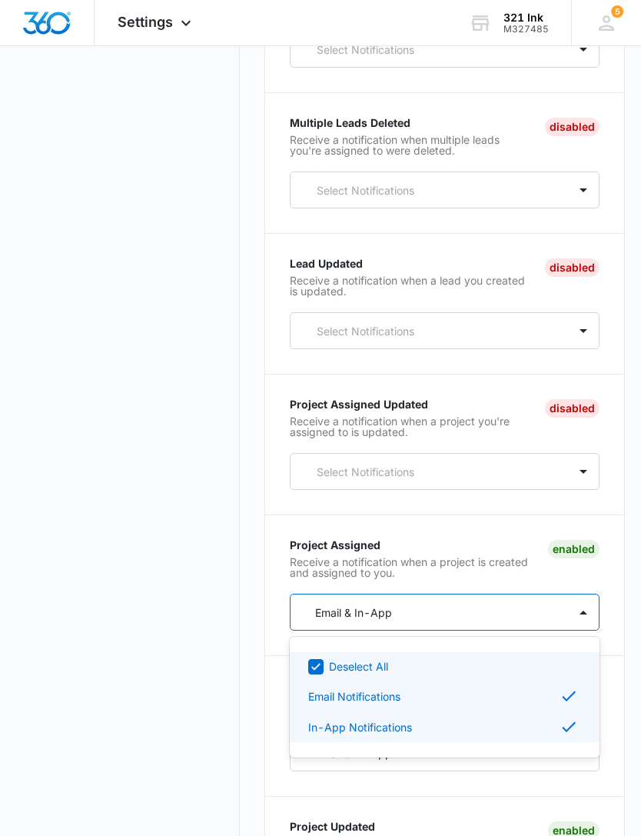
click at [478, 672] on div "Deselect All" at bounding box center [453, 666] width 249 height 16
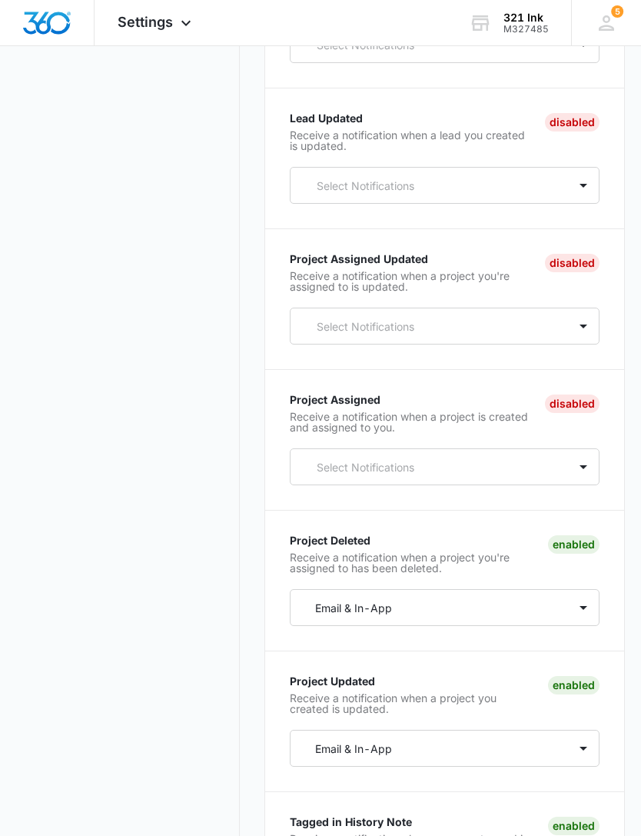
scroll to position [3263, 0]
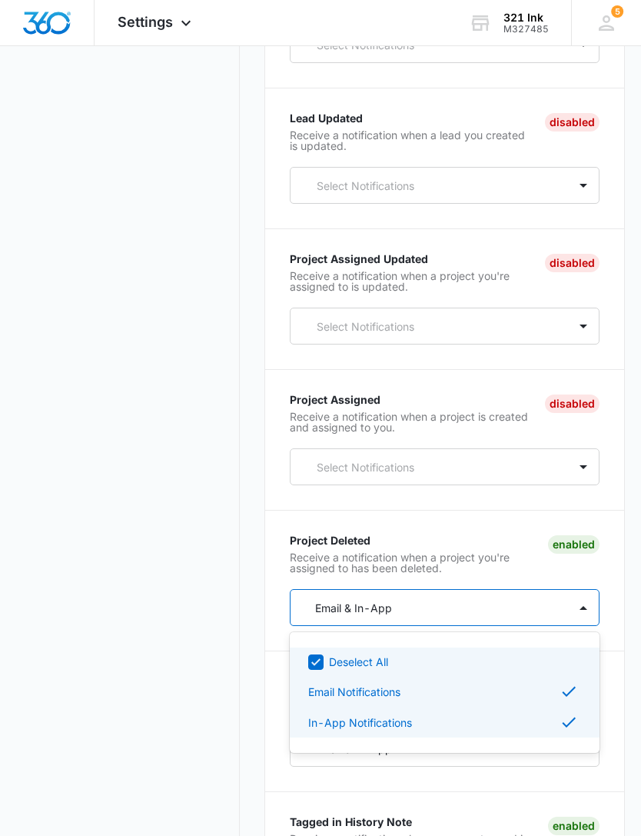
click at [480, 670] on div "Deselect All" at bounding box center [453, 662] width 249 height 16
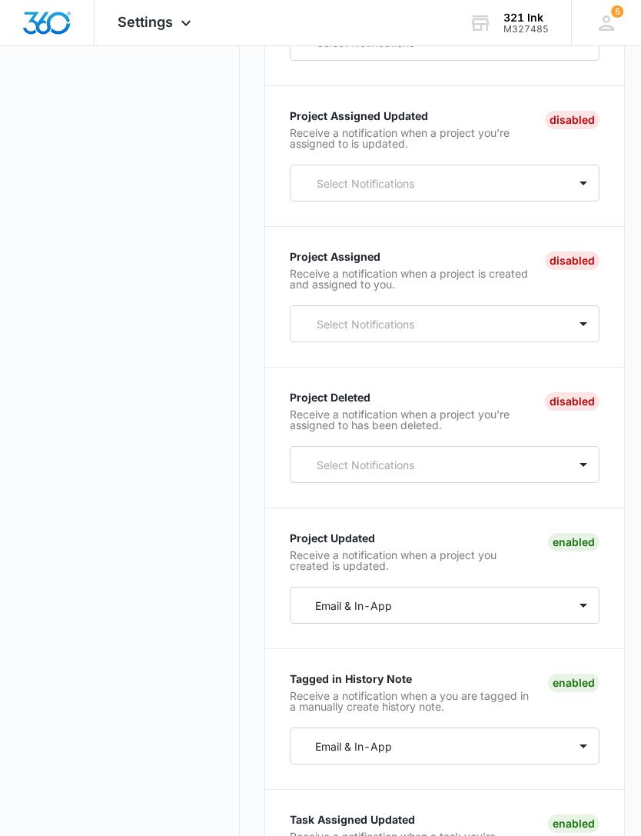
scroll to position [3406, 0]
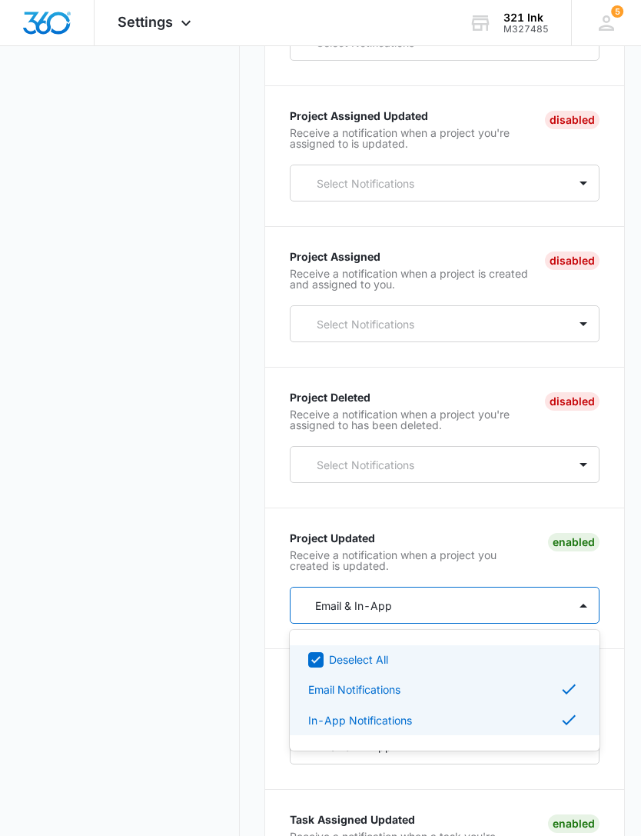
click at [472, 661] on div "Deselect All" at bounding box center [445, 659] width 310 height 28
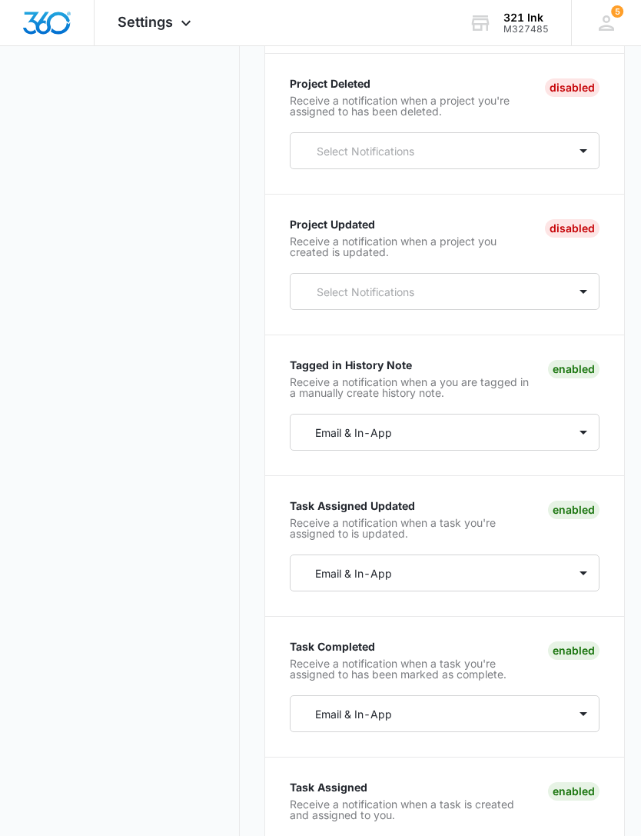
scroll to position [3680, 0]
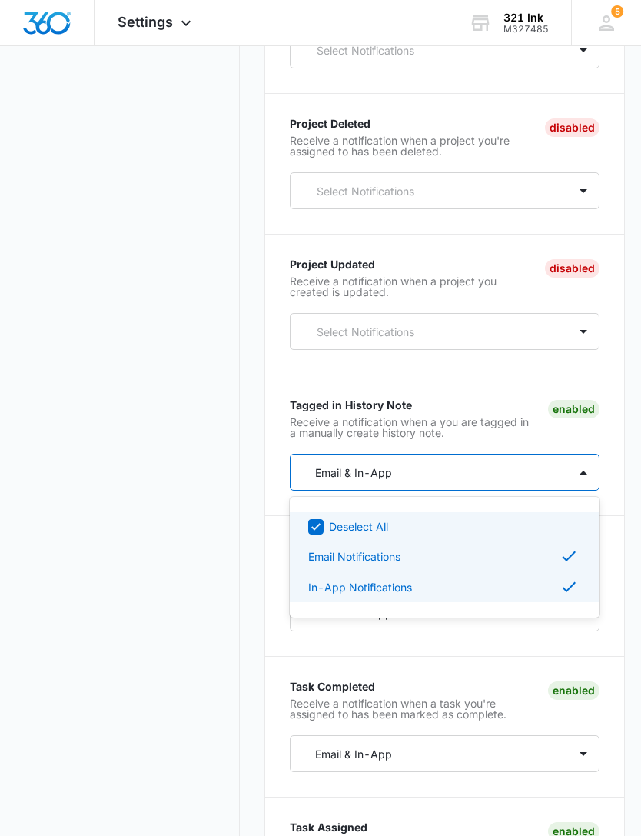
click at [507, 534] on div "Deselect All" at bounding box center [453, 526] width 249 height 16
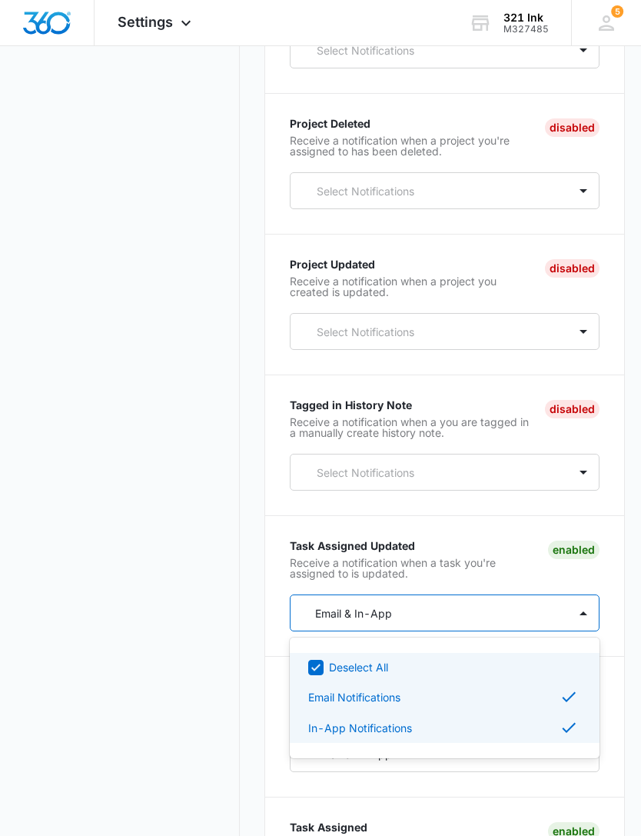
click at [466, 681] on div "Deselect All" at bounding box center [445, 667] width 310 height 28
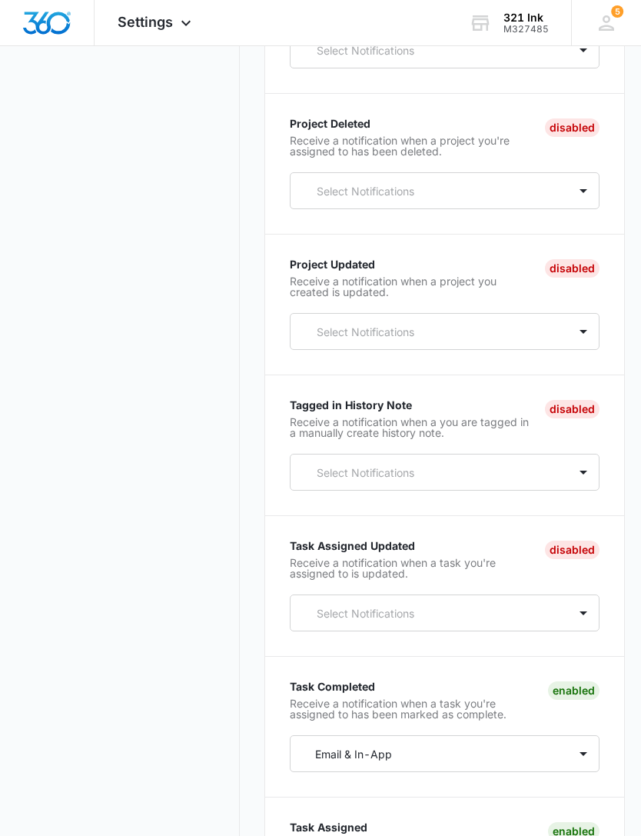
scroll to position [3711, 0]
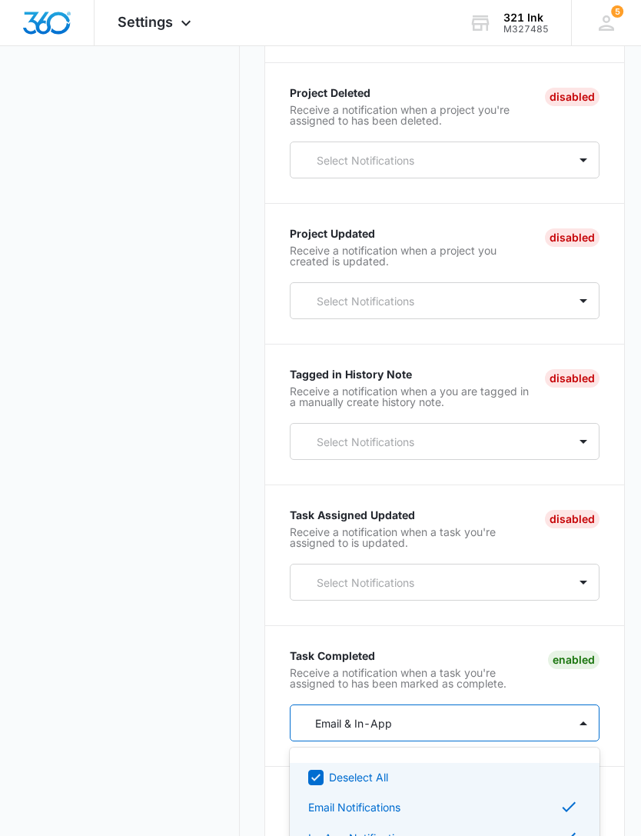
click at [482, 780] on div "Deselect All" at bounding box center [453, 777] width 249 height 16
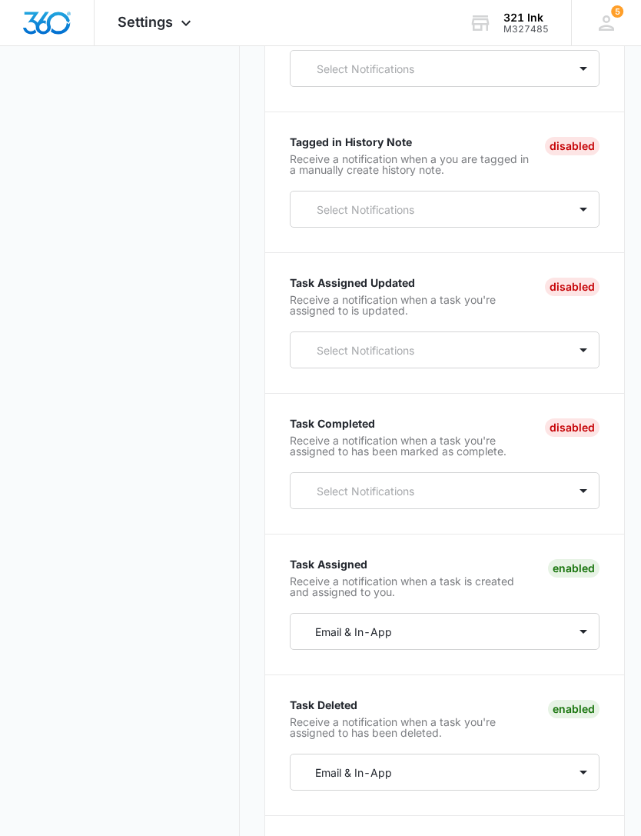
scroll to position [3943, 0]
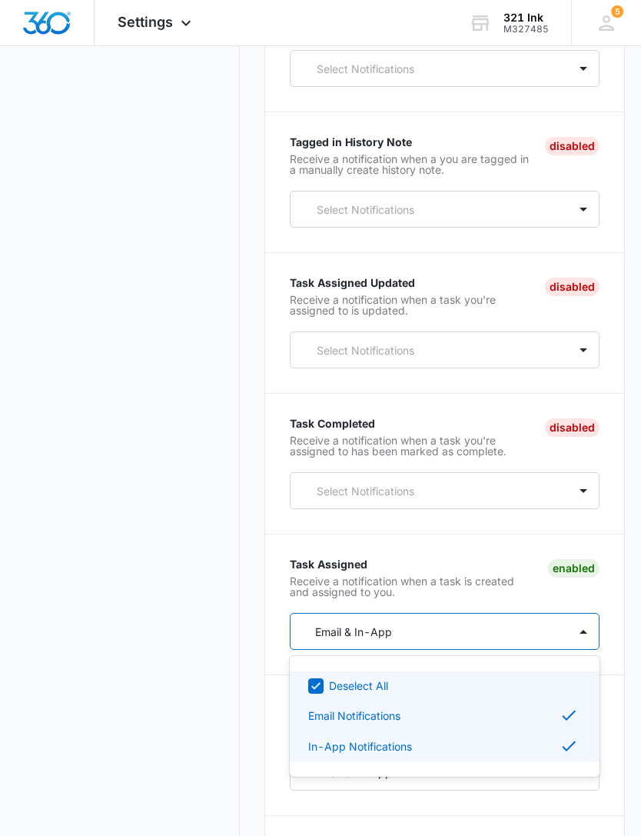
click at [462, 690] on div "Deselect All" at bounding box center [453, 686] width 249 height 16
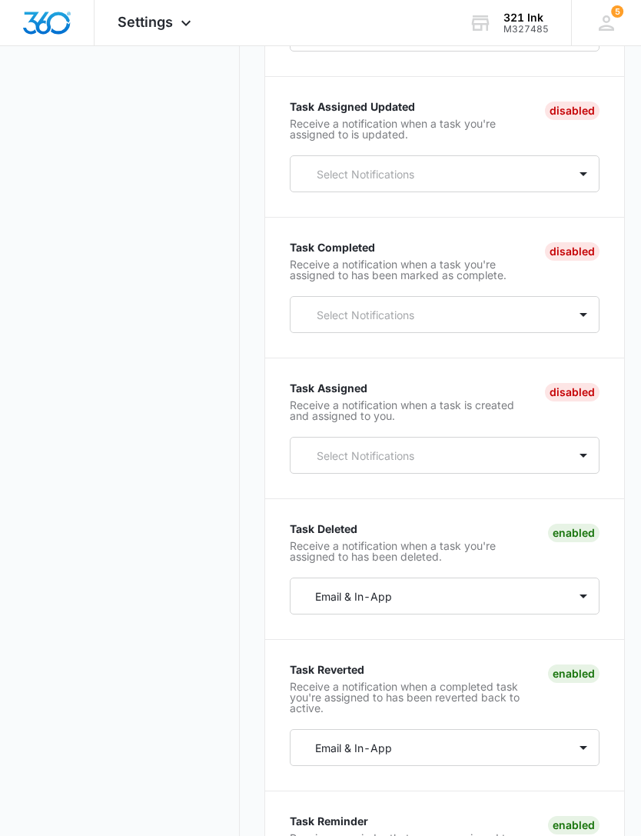
scroll to position [4119, 0]
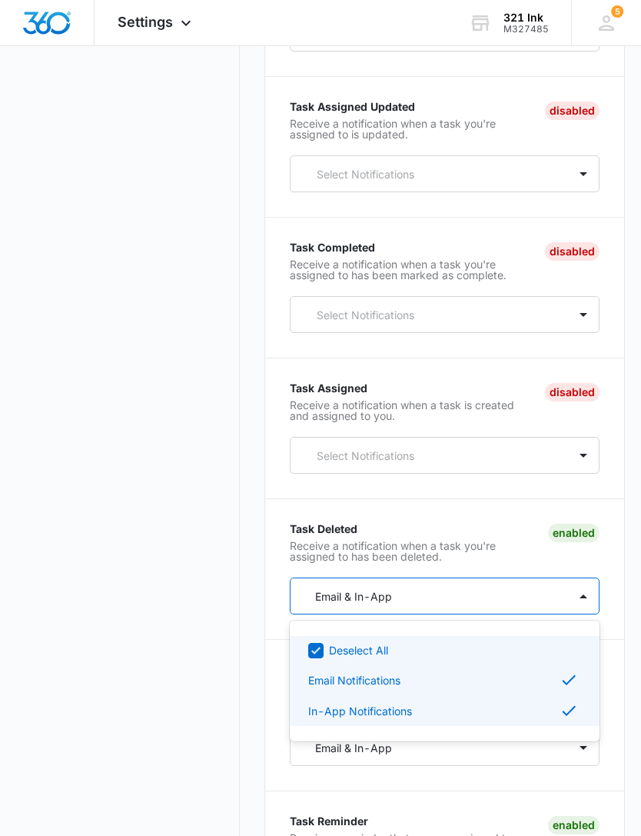
click at [475, 658] on div "Deselect All" at bounding box center [453, 650] width 249 height 16
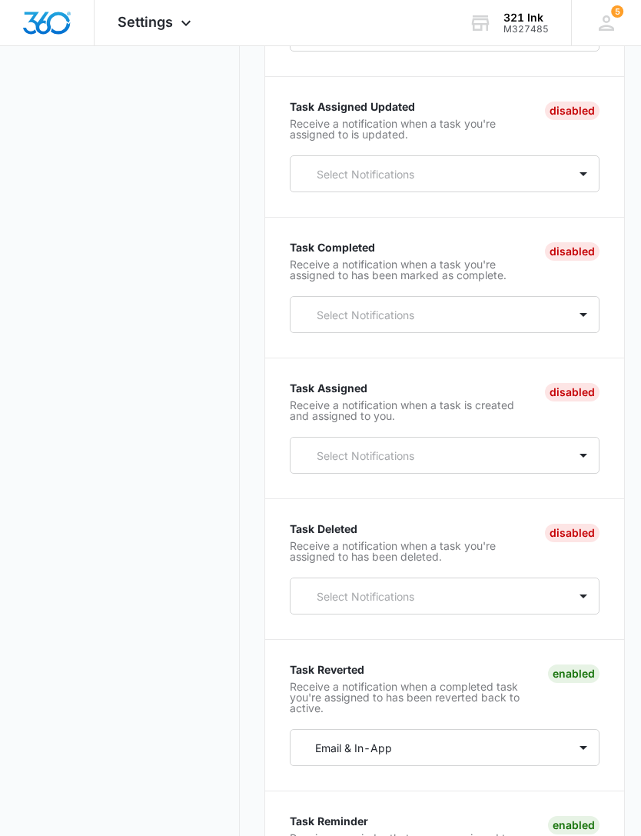
scroll to position [4144, 0]
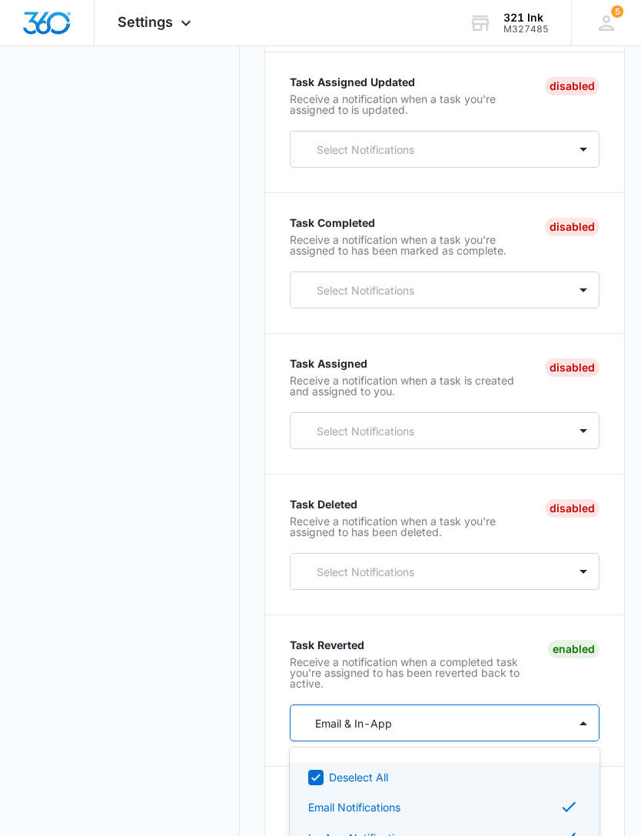
click at [481, 779] on div "Deselect All" at bounding box center [445, 777] width 310 height 28
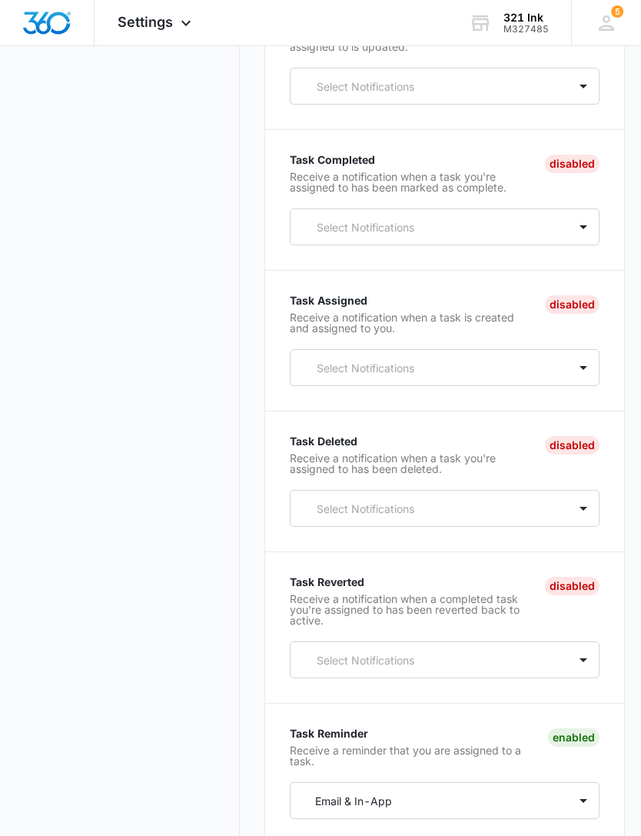
scroll to position [4333, 0]
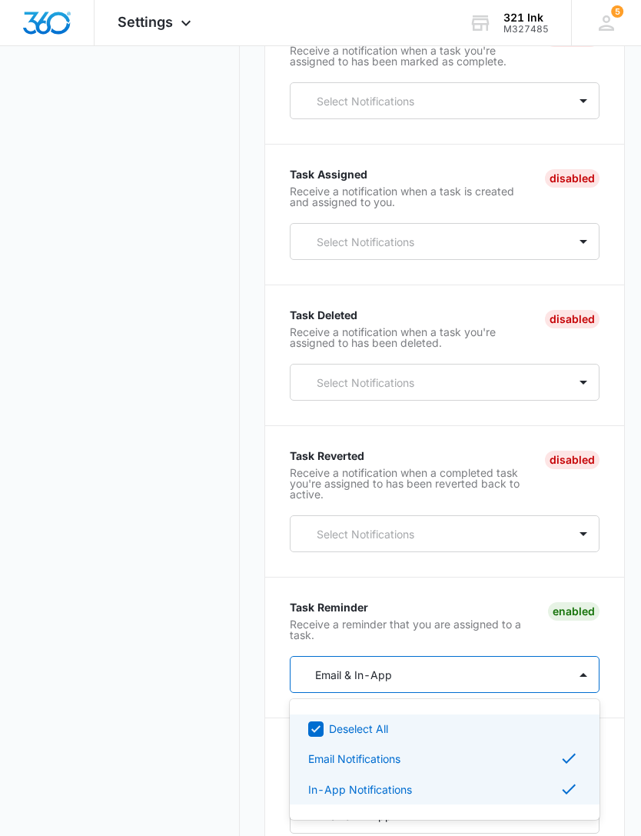
click at [473, 737] on div "Deselect All" at bounding box center [453, 729] width 249 height 16
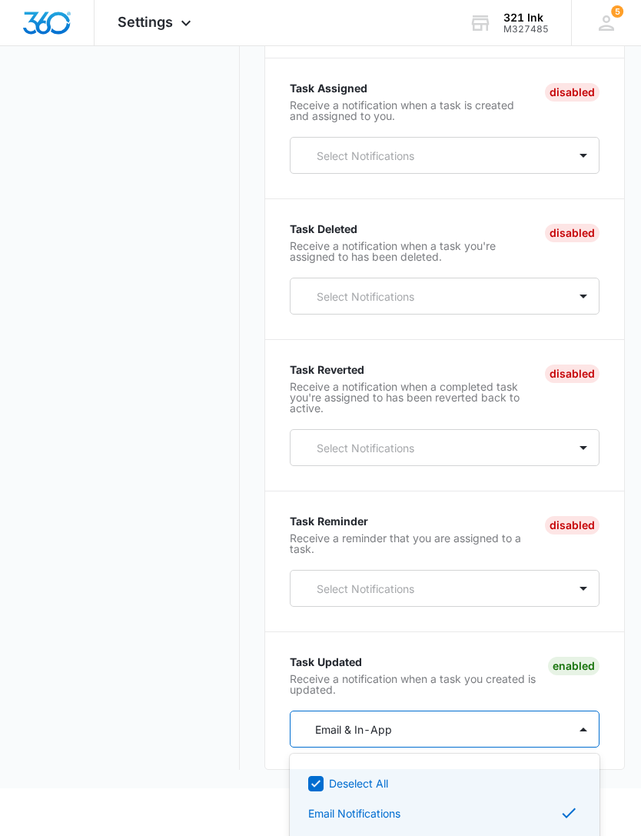
click at [465, 787] on div "Deselect All" at bounding box center [453, 783] width 249 height 16
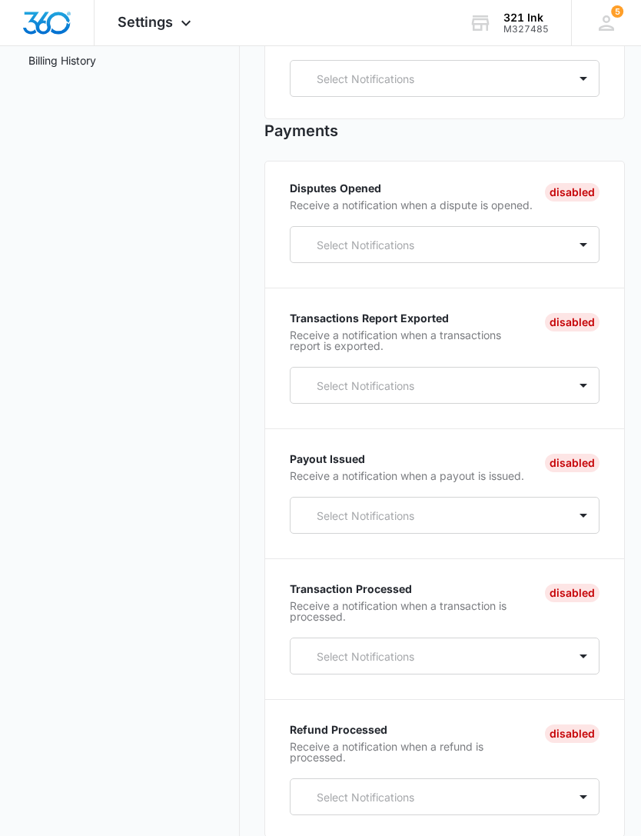
scroll to position [0, 0]
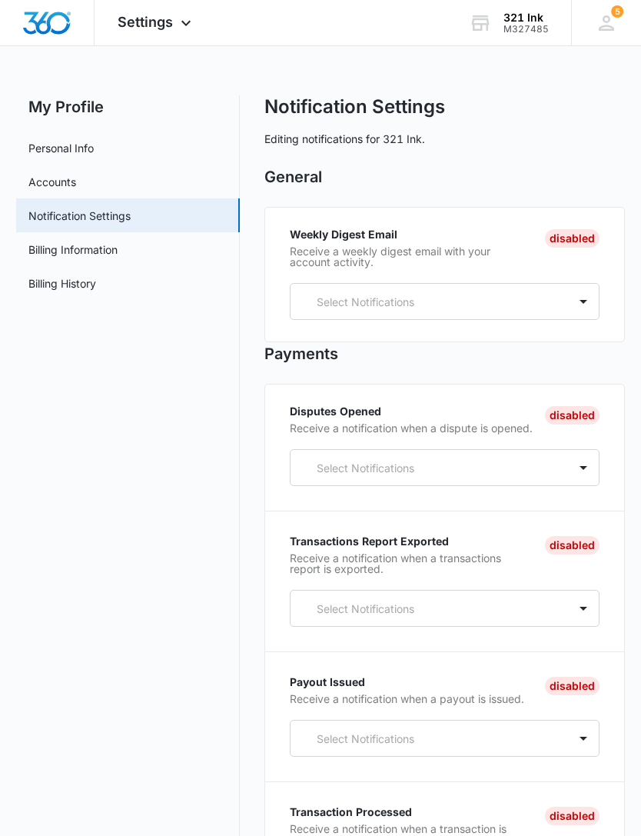
click at [118, 251] on link "Billing Information" at bounding box center [72, 249] width 89 height 16
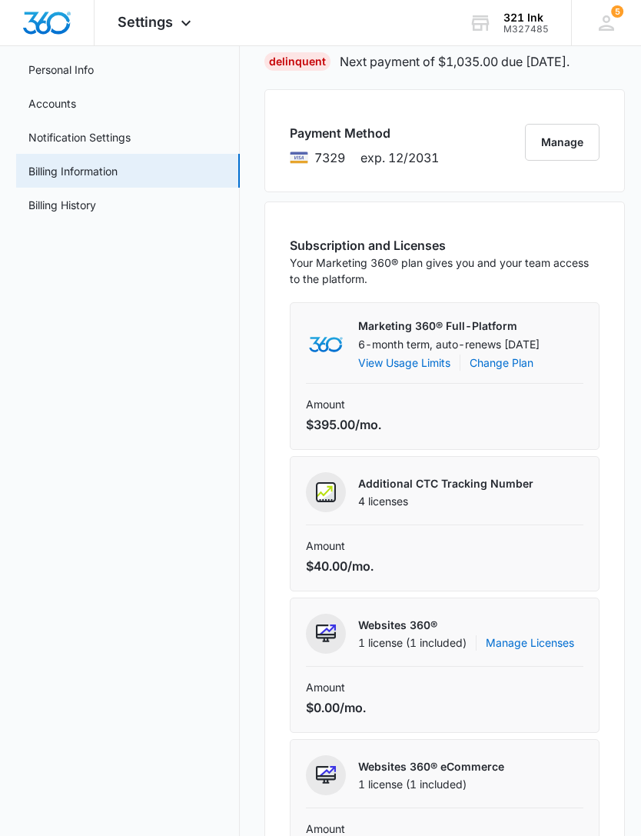
scroll to position [78, 0]
click at [96, 214] on link "Billing History" at bounding box center [62, 206] width 68 height 16
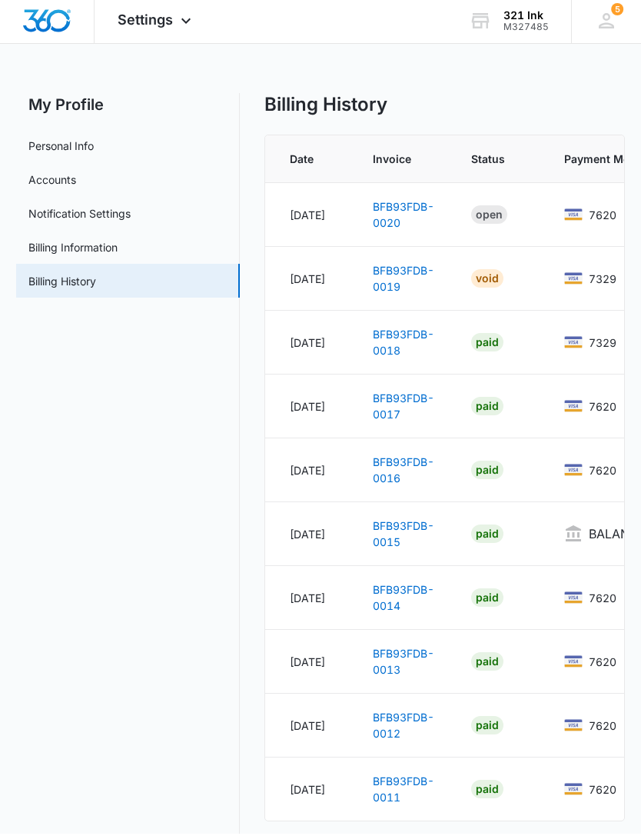
scroll to position [23, 0]
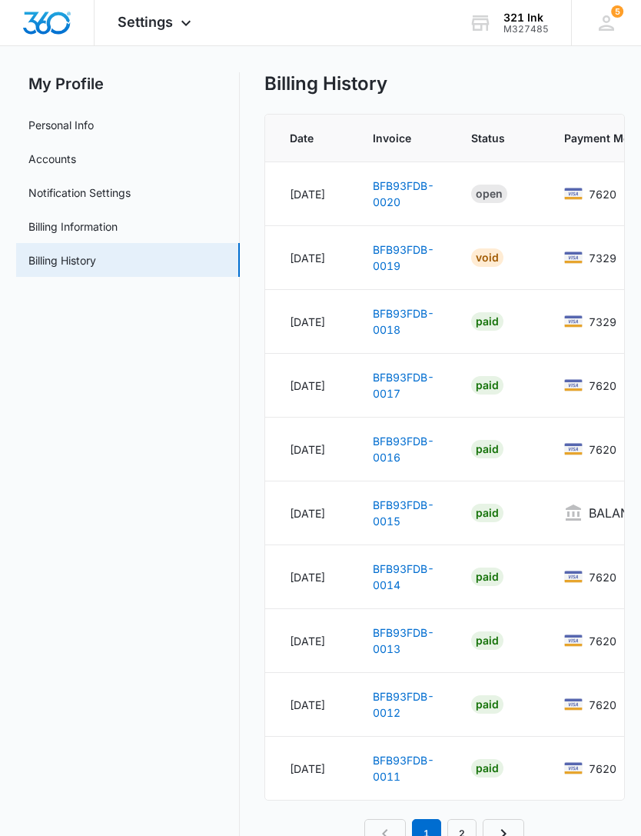
click at [463, 826] on link "2" at bounding box center [462, 833] width 29 height 29
click at [432, 829] on link "1" at bounding box center [426, 833] width 29 height 29
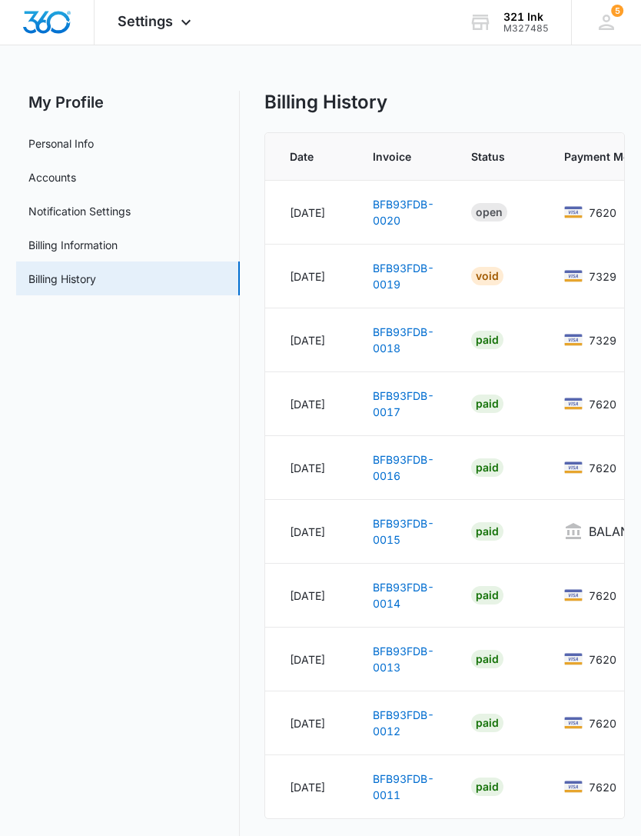
scroll to position [31, 0]
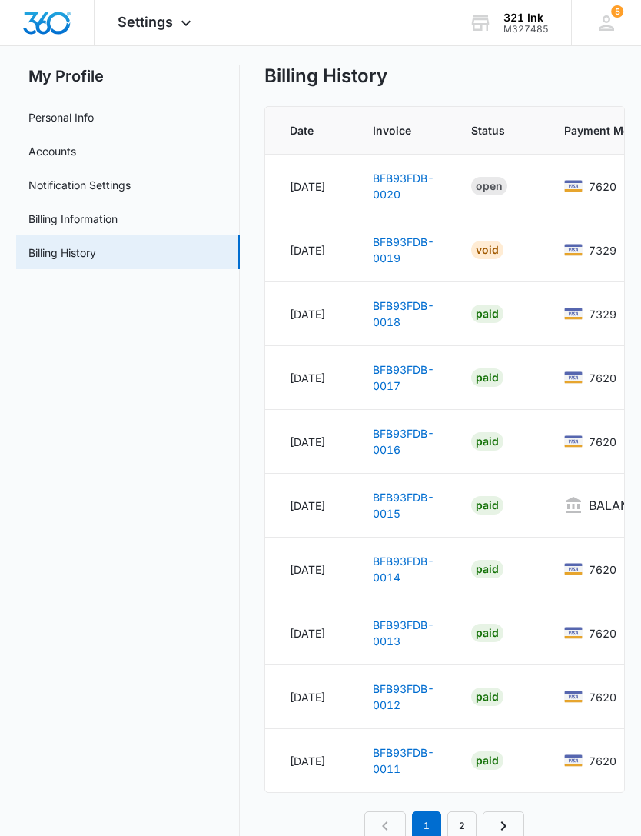
click at [407, 181] on link "BFB93FDB-0020" at bounding box center [404, 185] width 62 height 29
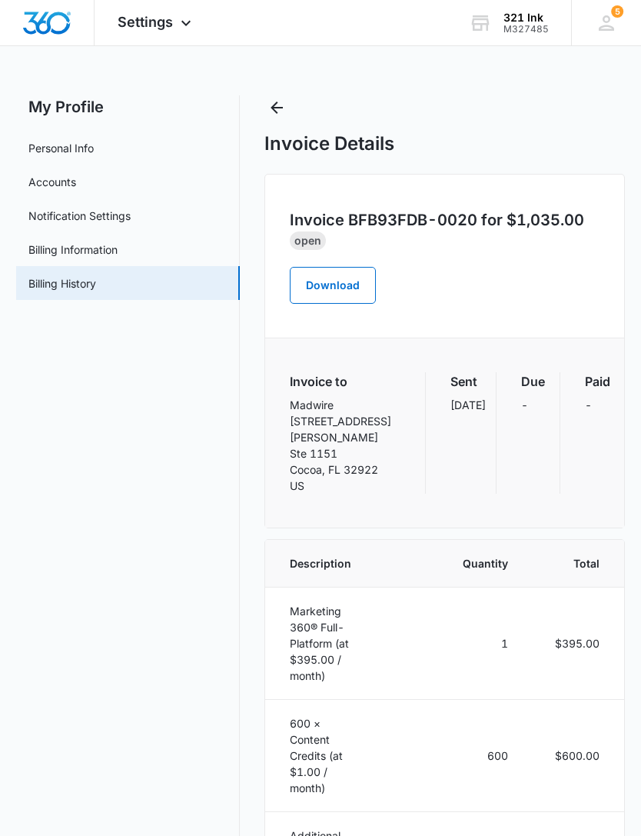
click at [272, 114] on icon "Back" at bounding box center [277, 107] width 18 height 18
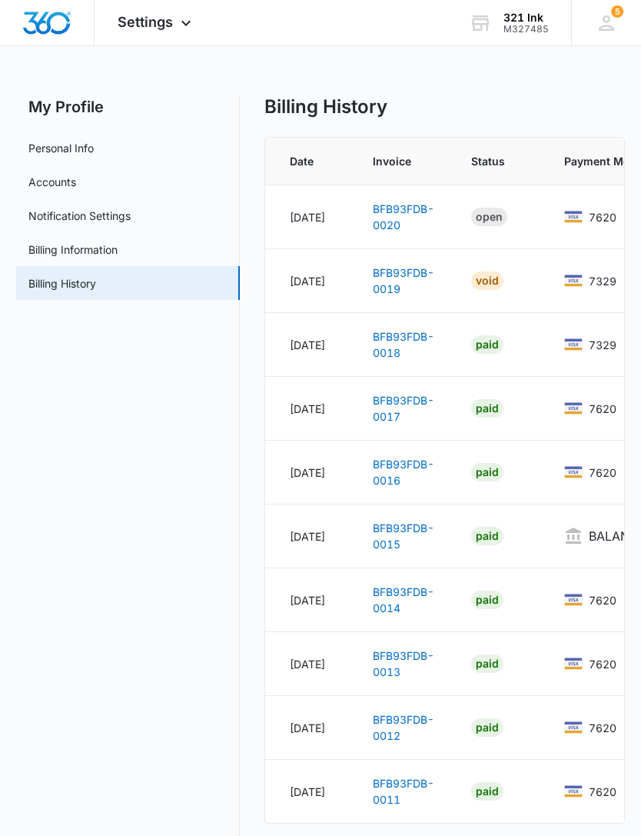
click at [405, 272] on link "BFB93FDB-0019" at bounding box center [404, 280] width 62 height 29
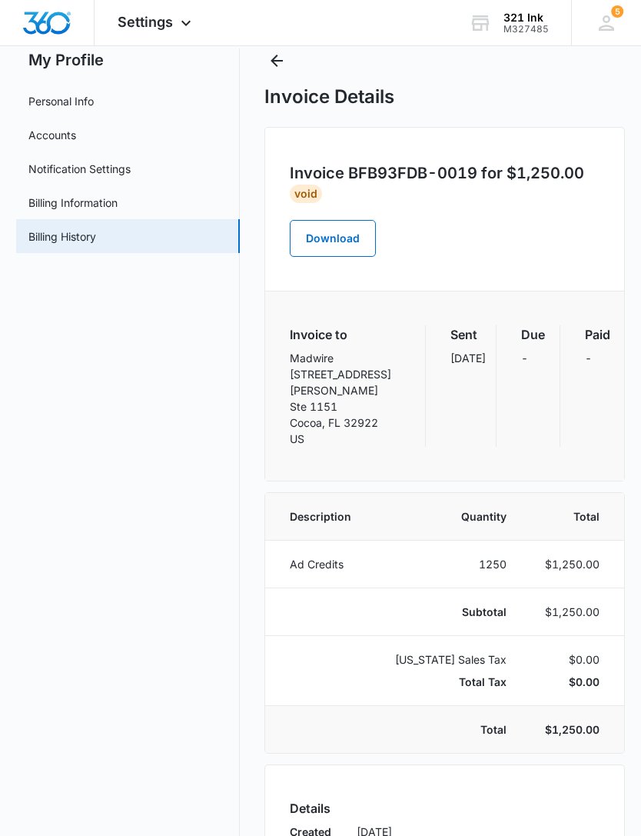
scroll to position [29, 0]
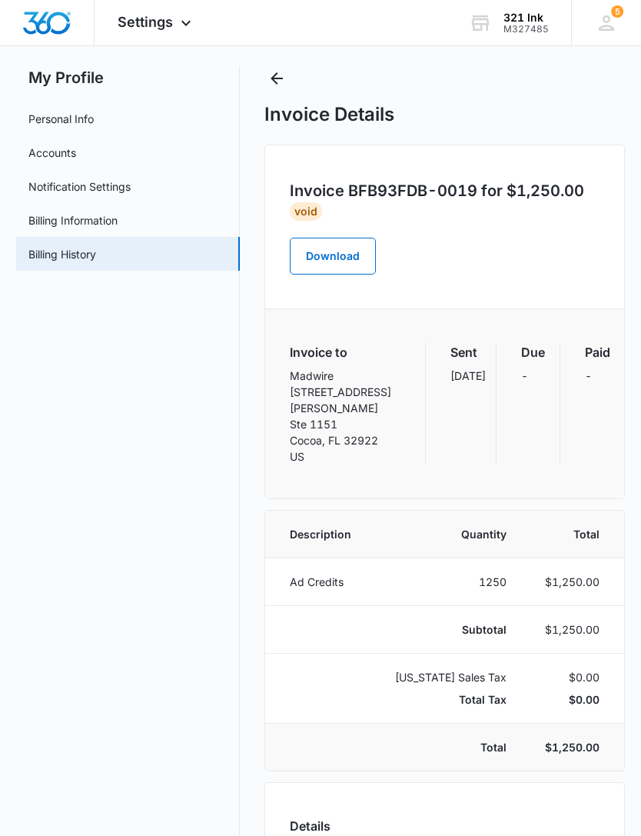
click at [282, 75] on icon "Back" at bounding box center [277, 78] width 18 height 18
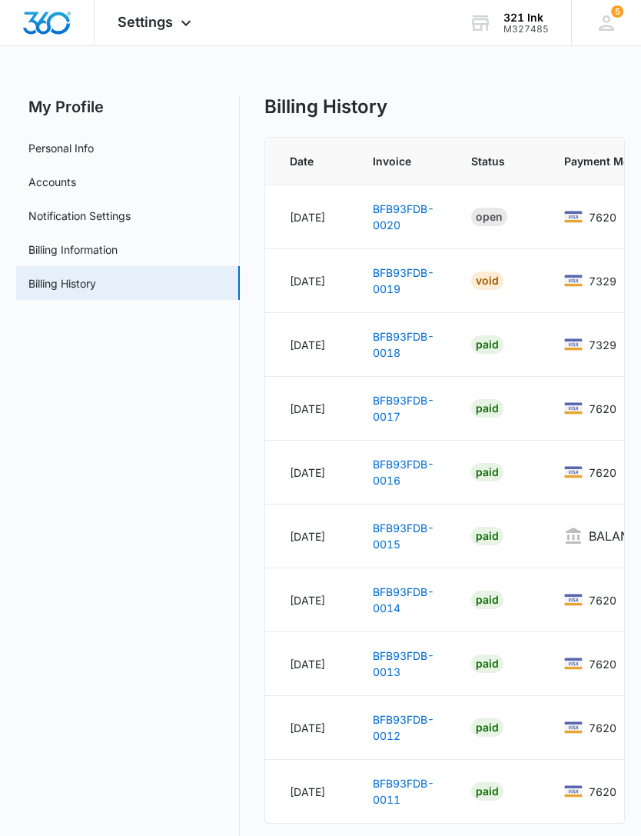
click at [400, 352] on link "BFB93FDB-0018" at bounding box center [404, 344] width 62 height 29
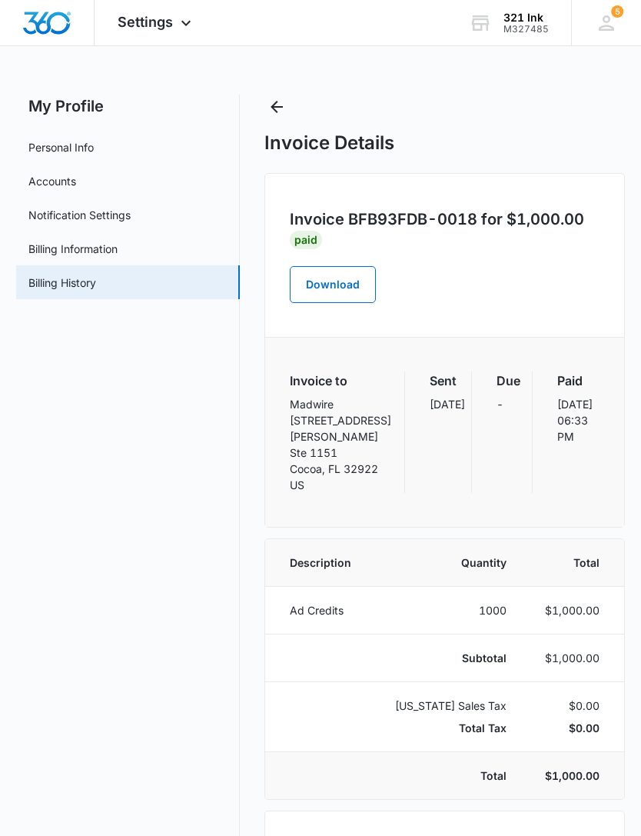
click at [288, 103] on button "Back" at bounding box center [277, 107] width 25 height 25
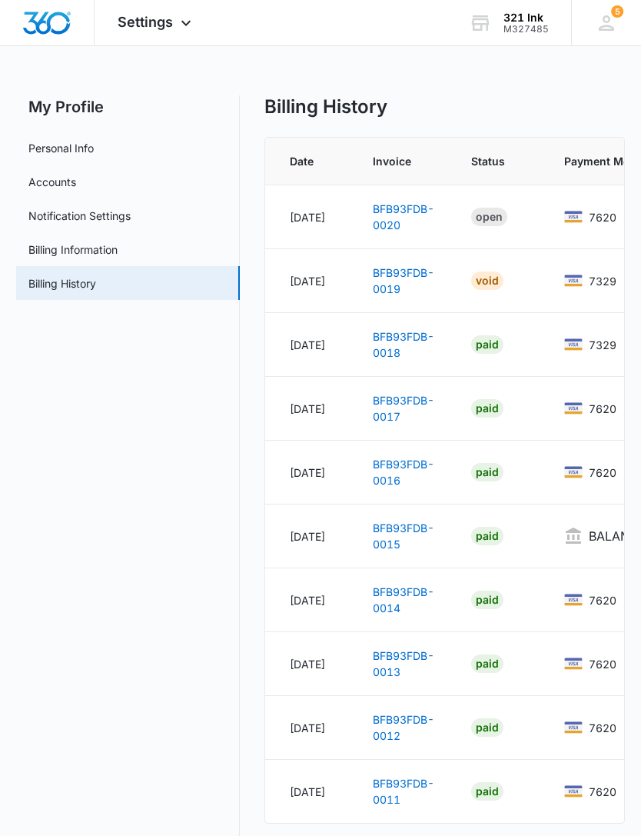
click at [405, 406] on link "BFB93FDB-0017" at bounding box center [404, 408] width 62 height 29
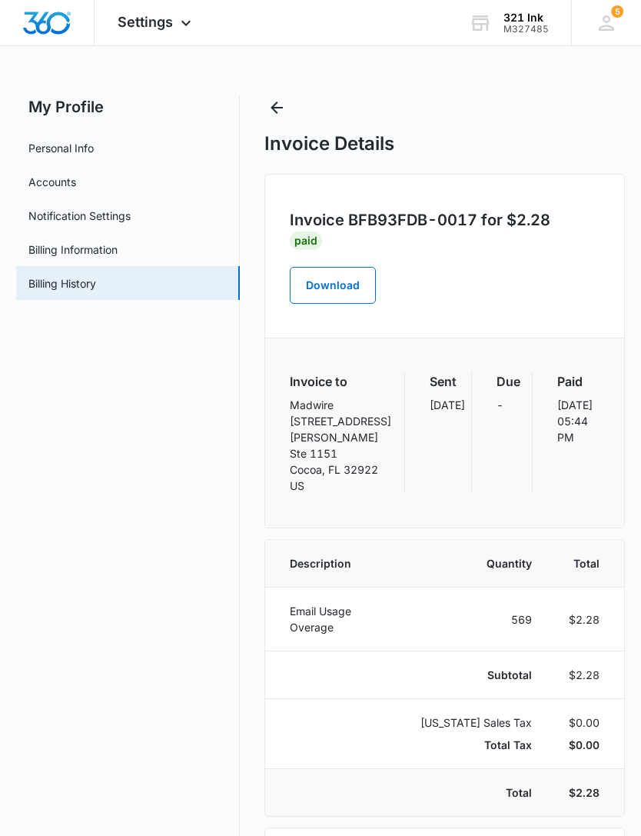
scroll to position [32, 0]
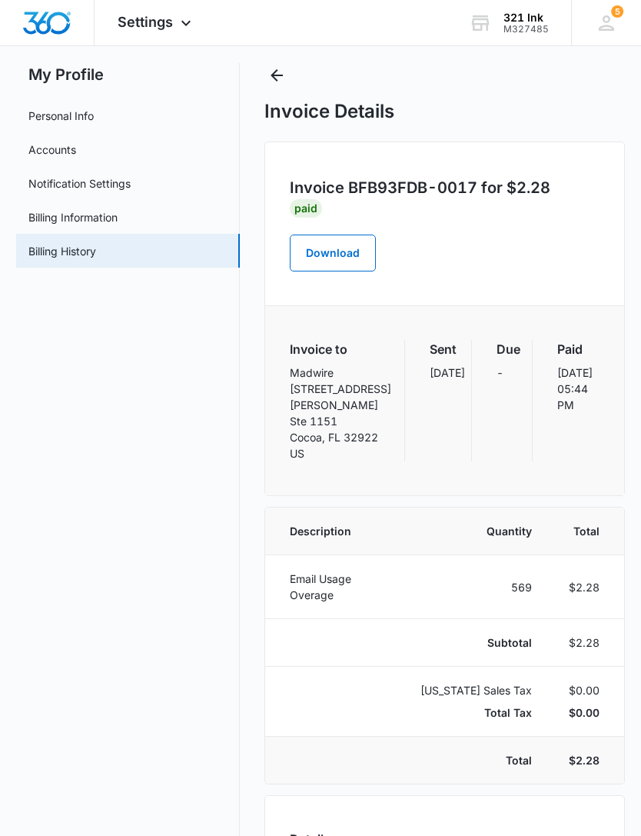
click at [285, 77] on icon "Back" at bounding box center [277, 75] width 18 height 18
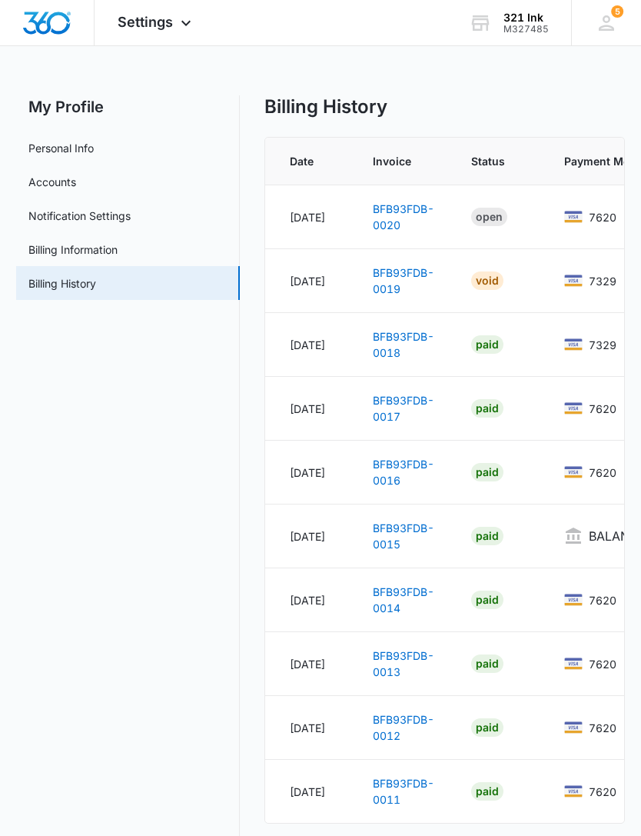
click at [399, 416] on link "BFB93FDB-0017" at bounding box center [404, 408] width 62 height 29
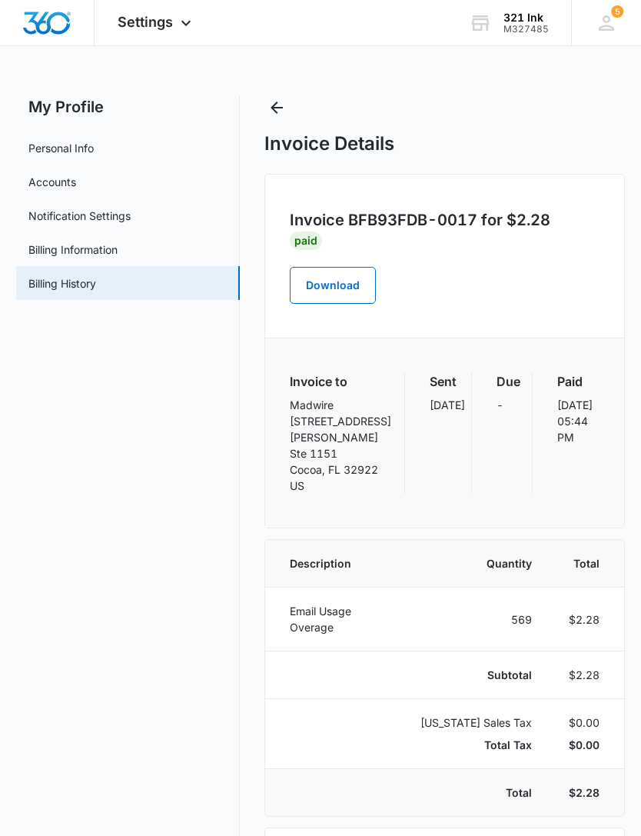
click at [288, 97] on button "Back" at bounding box center [277, 107] width 25 height 25
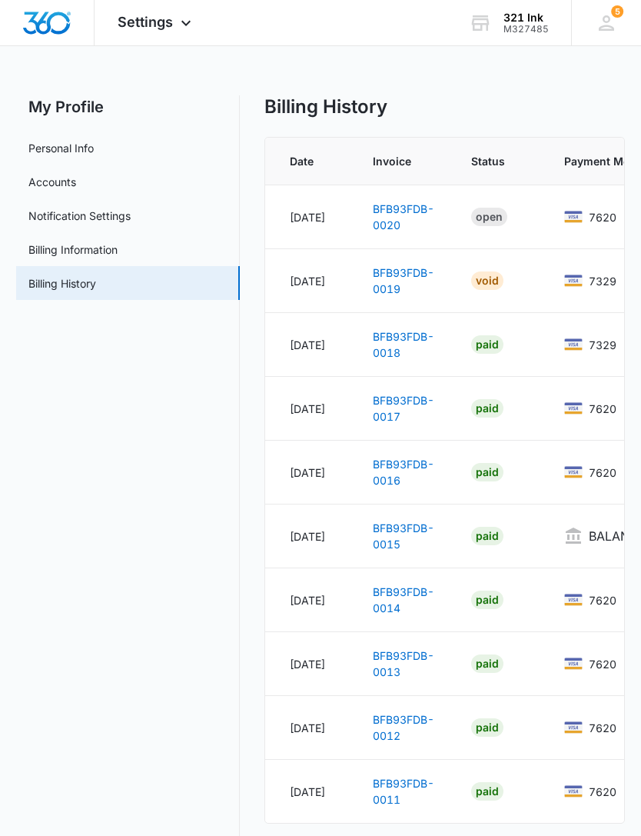
click at [399, 533] on link "BFB93FDB-0015" at bounding box center [404, 535] width 62 height 29
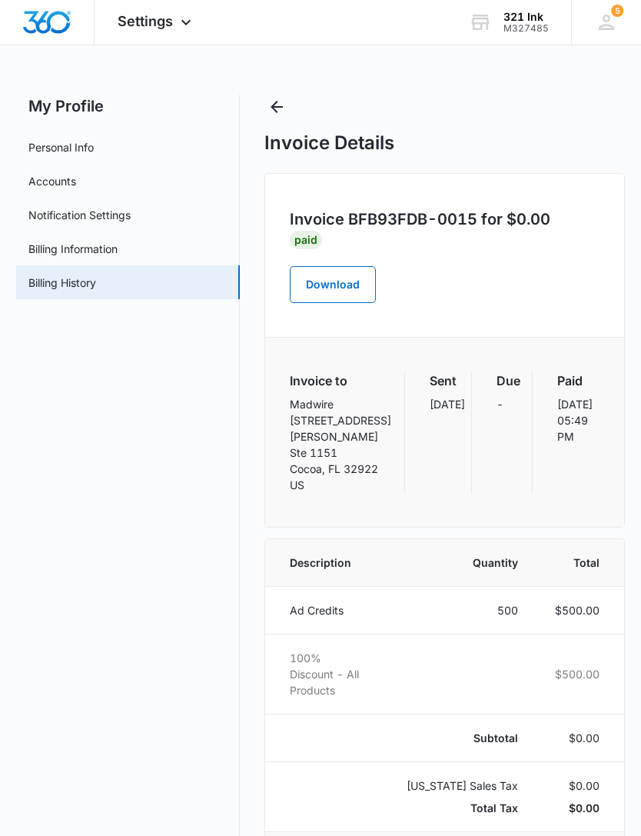
scroll to position [41, 0]
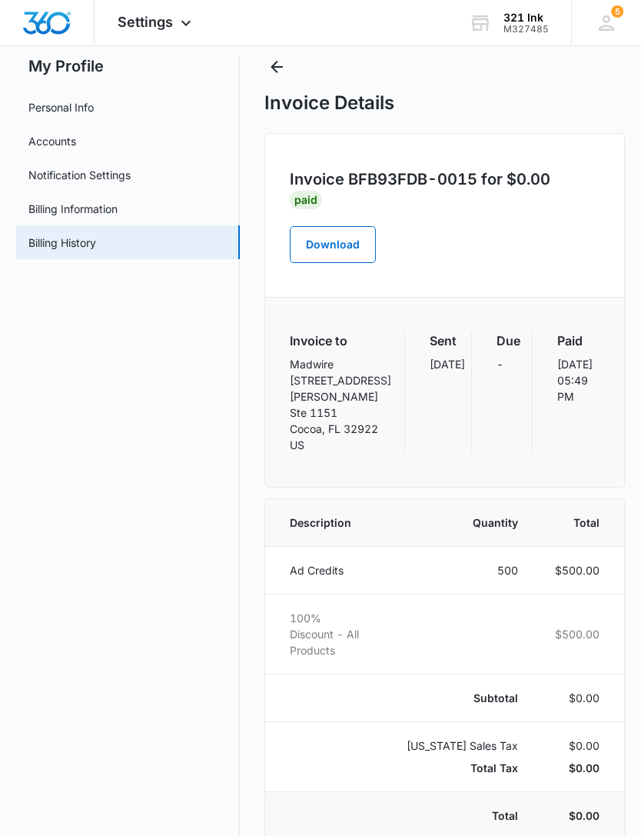
click at [283, 71] on icon "Back" at bounding box center [277, 67] width 18 height 18
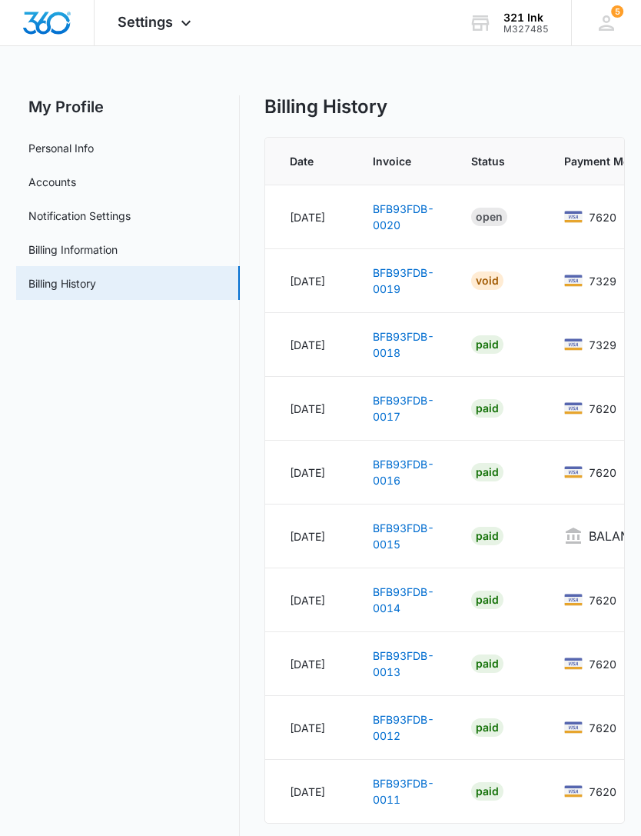
click at [405, 597] on link "BFB93FDB-0014" at bounding box center [404, 599] width 62 height 29
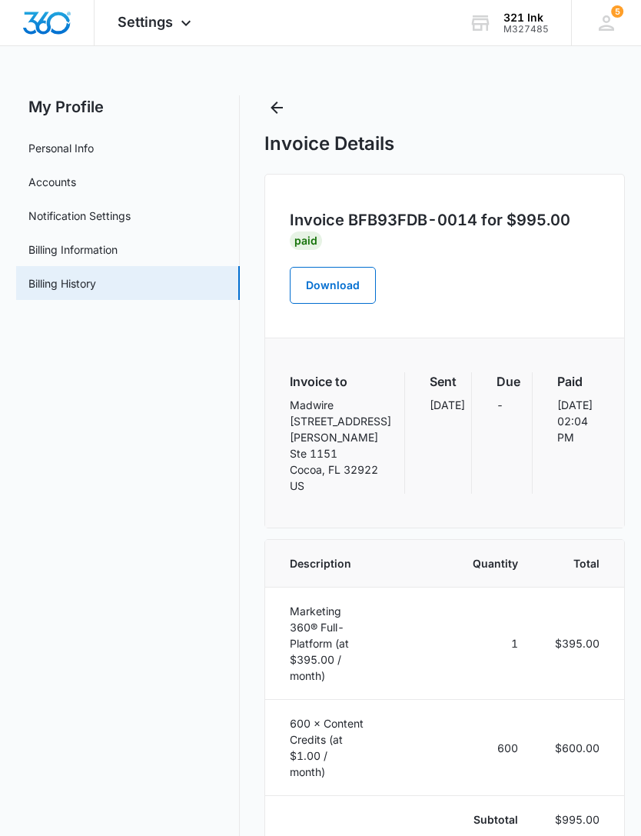
click at [281, 115] on icon "Back" at bounding box center [277, 107] width 18 height 18
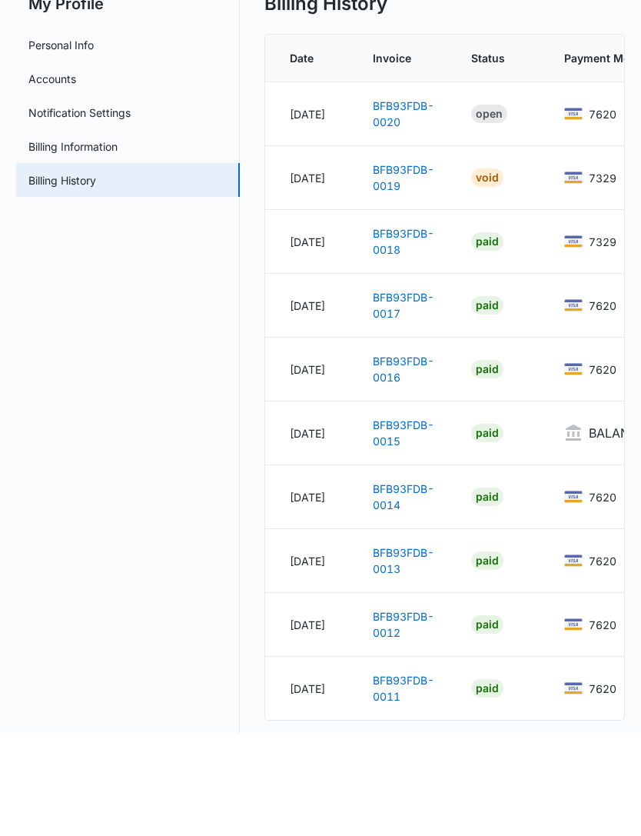
scroll to position [23, 0]
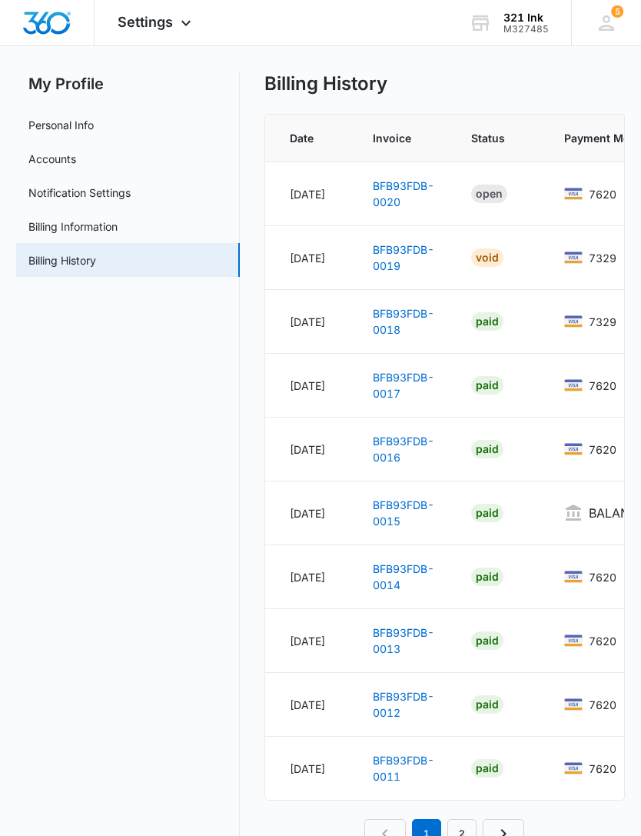
click at [406, 762] on link "BFB93FDB-0011" at bounding box center [404, 768] width 62 height 29
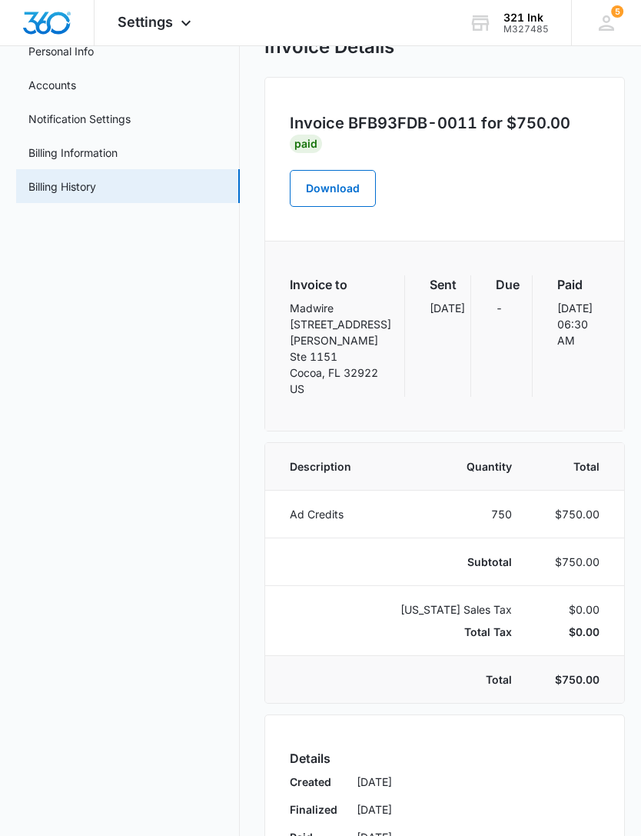
scroll to position [30, 0]
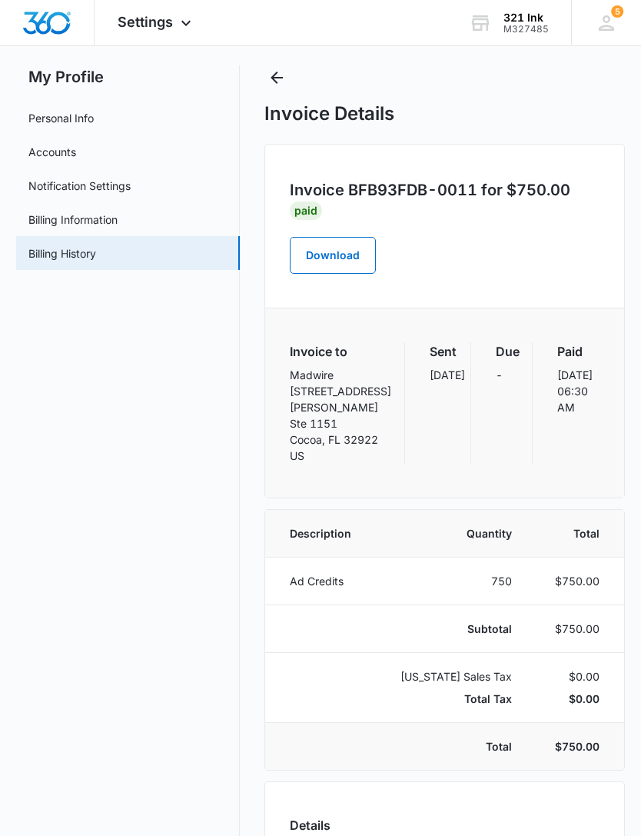
click at [281, 74] on icon "Back" at bounding box center [277, 77] width 18 height 18
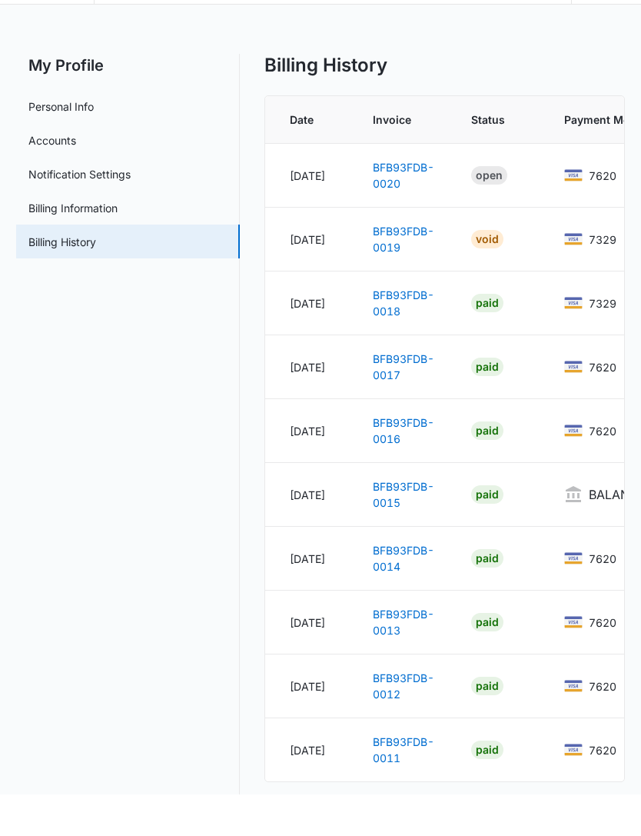
scroll to position [23, 0]
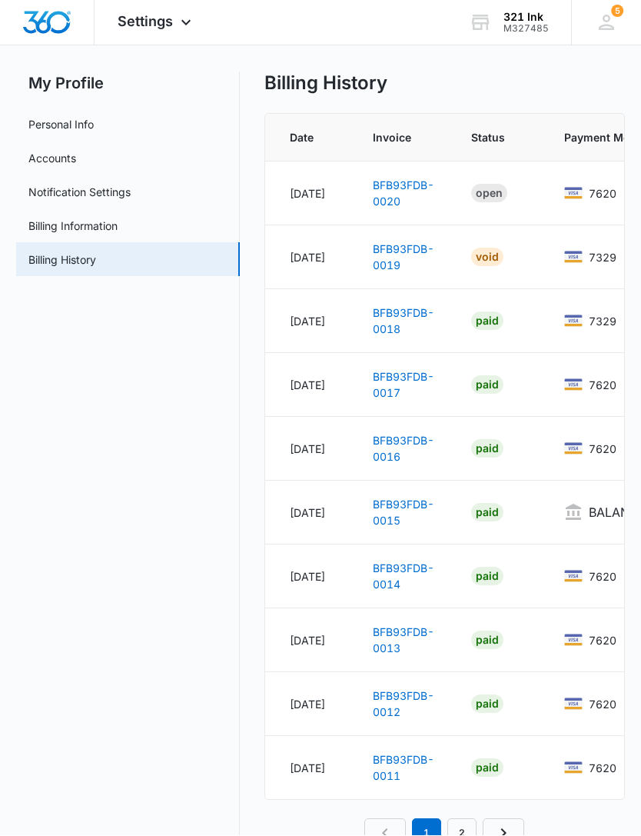
click at [411, 701] on link "BFB93FDB-0012" at bounding box center [404, 704] width 62 height 29
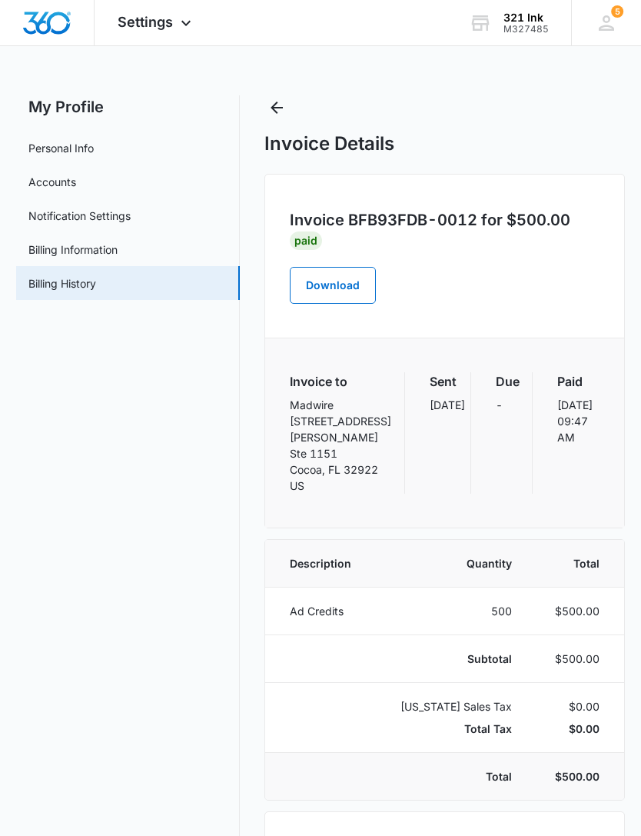
click at [283, 113] on icon "Back" at bounding box center [277, 107] width 18 height 18
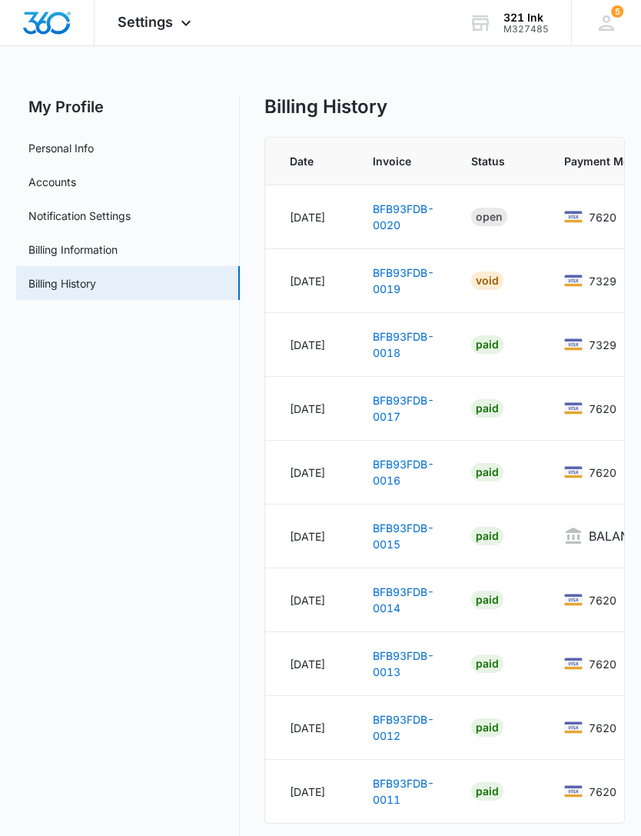
click at [118, 254] on link "Billing Information" at bounding box center [72, 249] width 89 height 16
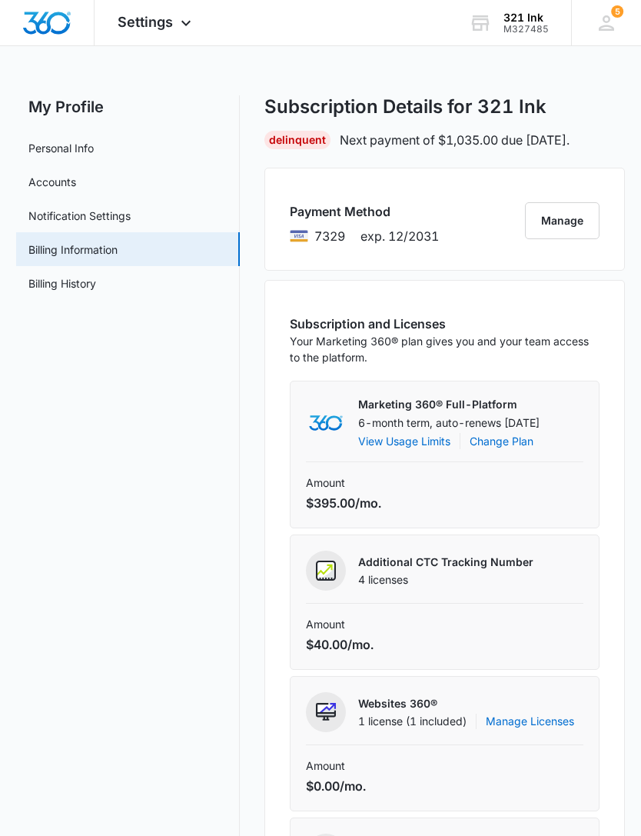
click at [180, 23] on icon at bounding box center [186, 23] width 18 height 18
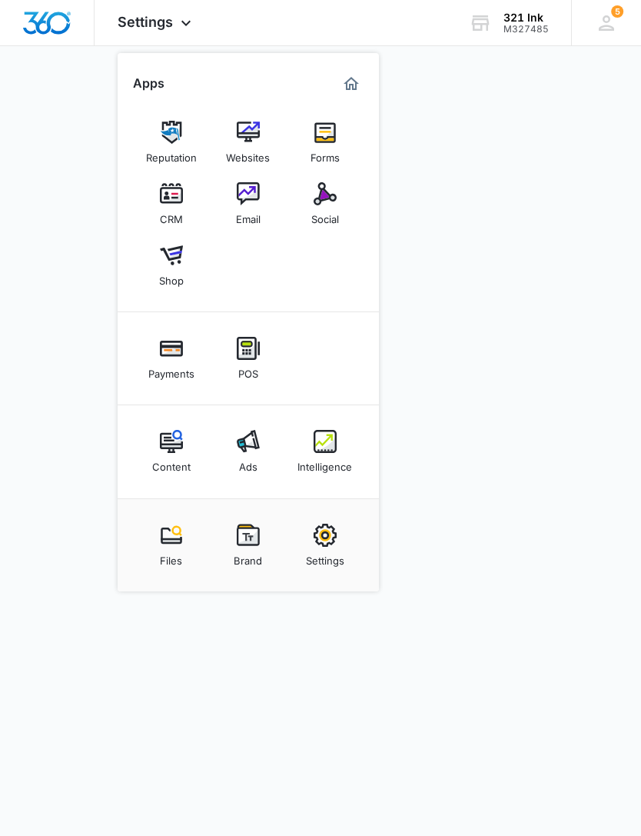
click at [167, 201] on img at bounding box center [171, 193] width 23 height 23
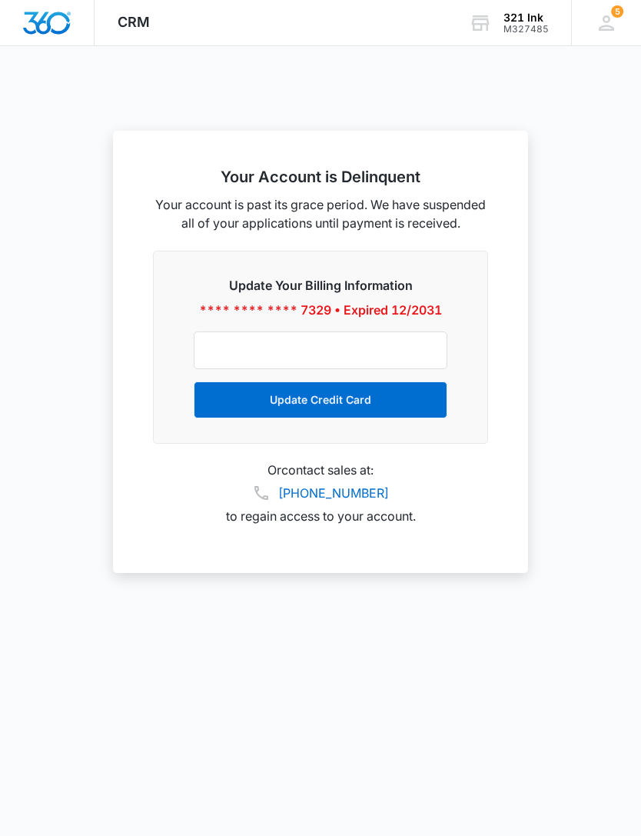
click at [611, 32] on icon at bounding box center [606, 23] width 23 height 23
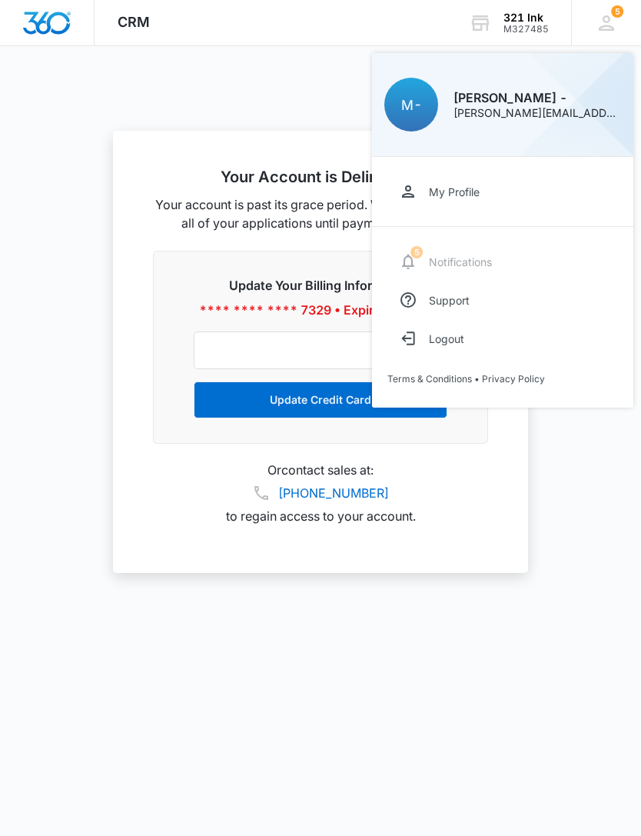
click at [481, 187] on link "My Profile" at bounding box center [503, 191] width 231 height 38
